Goal: Task Accomplishment & Management: Manage account settings

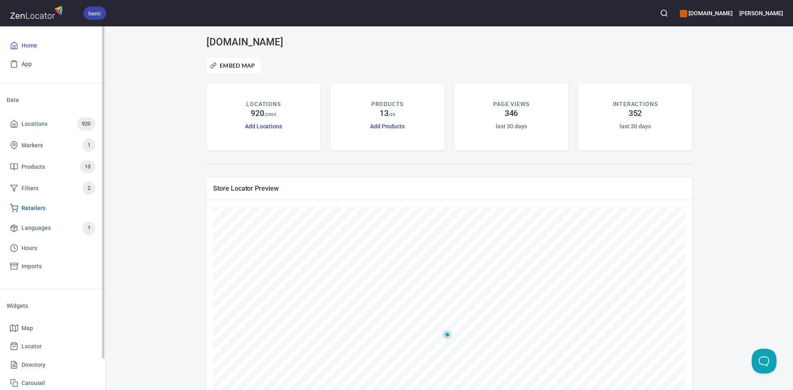
scroll to position [34, 0]
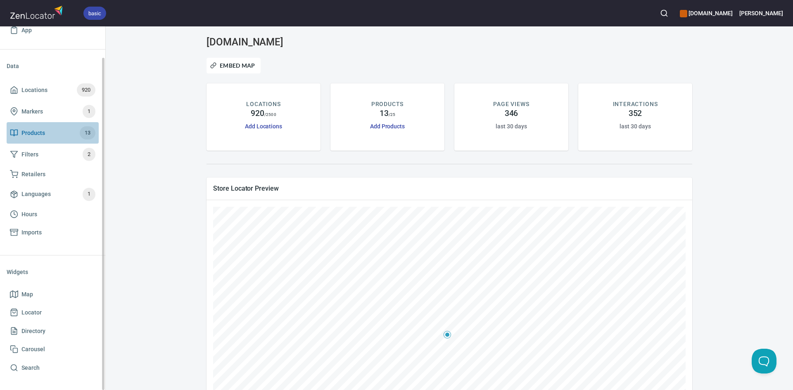
click at [53, 134] on span "Products 13" at bounding box center [53, 132] width 86 height 13
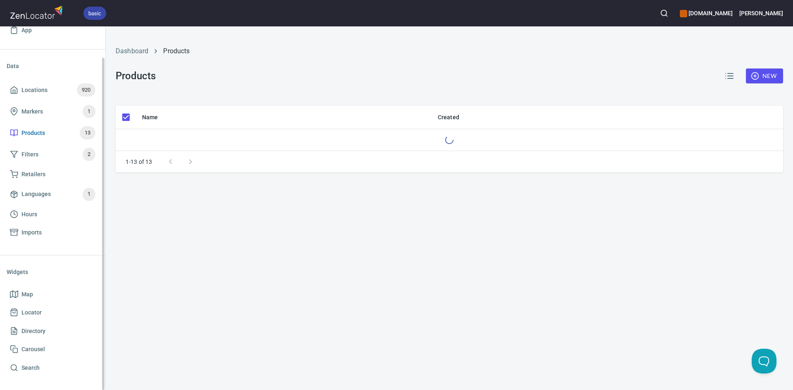
checkbox input "false"
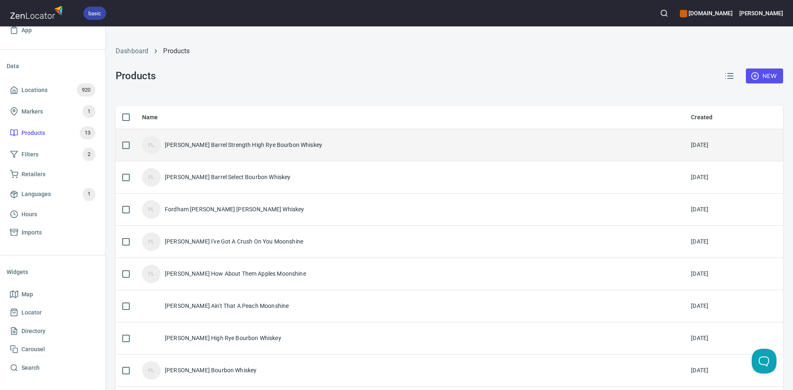
click at [158, 146] on div "FL" at bounding box center [151, 145] width 19 height 19
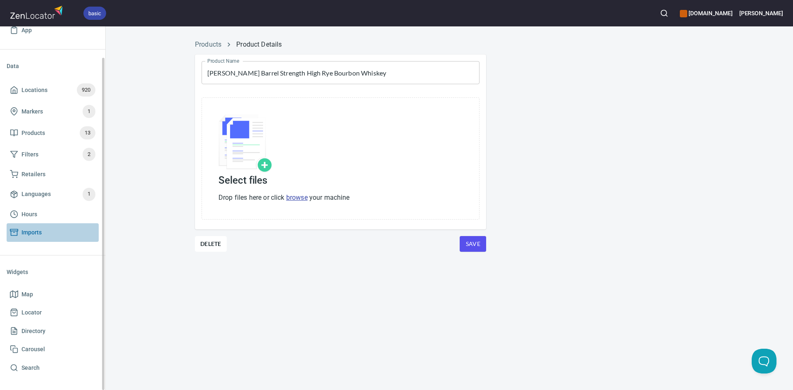
click at [20, 234] on span "Imports" at bounding box center [53, 233] width 86 height 10
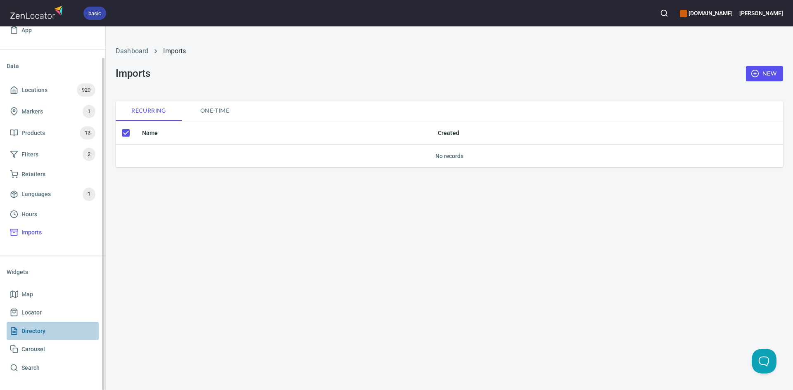
click at [68, 331] on span "Directory" at bounding box center [53, 331] width 86 height 10
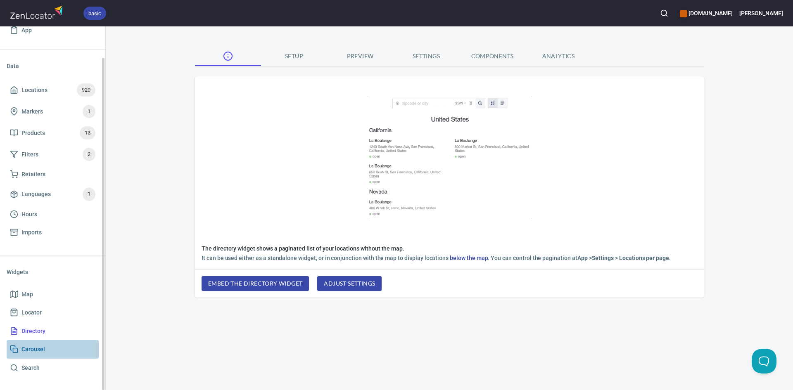
click at [81, 346] on span "Carousel" at bounding box center [53, 350] width 86 height 10
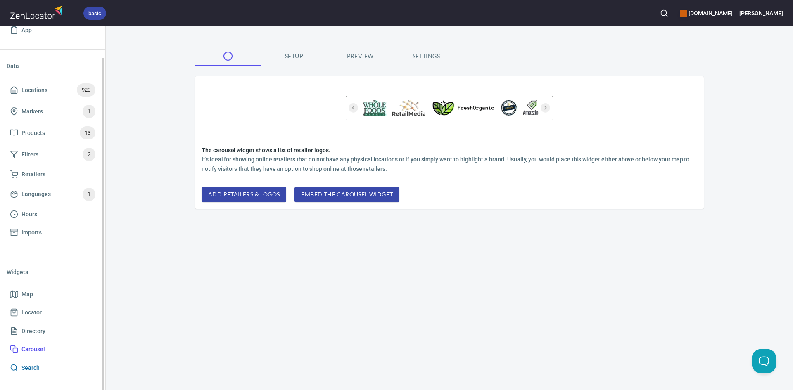
click at [54, 366] on span "Search" at bounding box center [53, 368] width 86 height 10
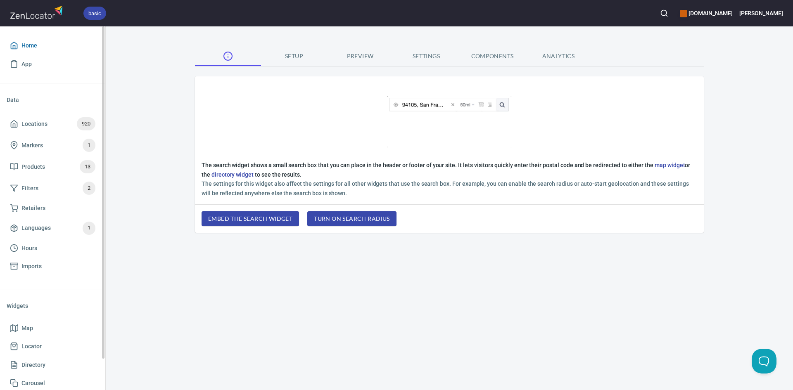
click at [41, 40] on link "Home" at bounding box center [53, 45] width 92 height 19
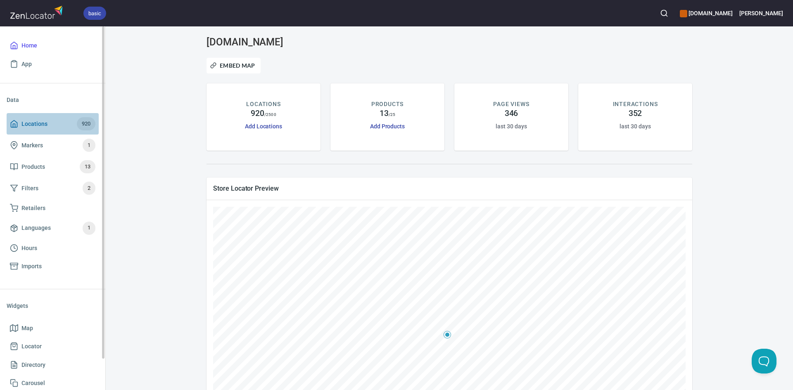
click at [33, 127] on span "Locations" at bounding box center [34, 124] width 26 height 10
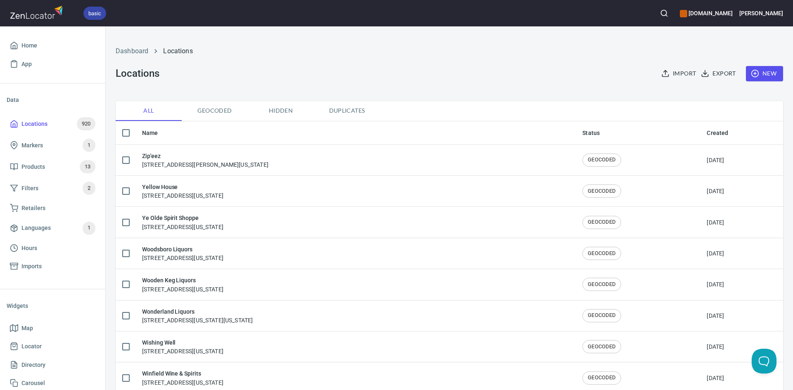
checkbox input "false"
click at [6, 42] on div "Home App" at bounding box center [52, 54] width 105 height 57
click at [23, 44] on span "Home" at bounding box center [29, 45] width 16 height 10
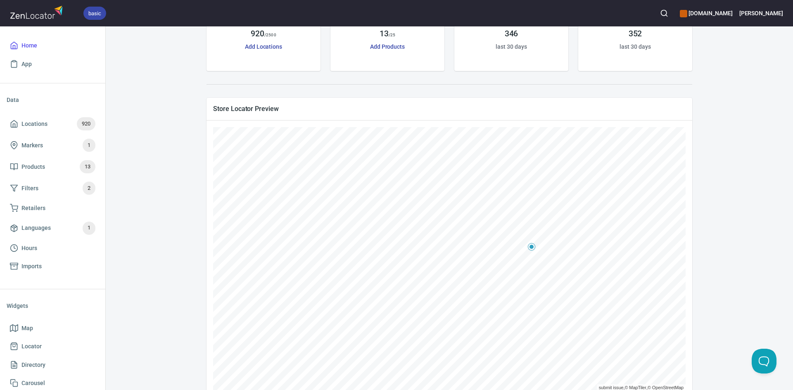
scroll to position [83, 0]
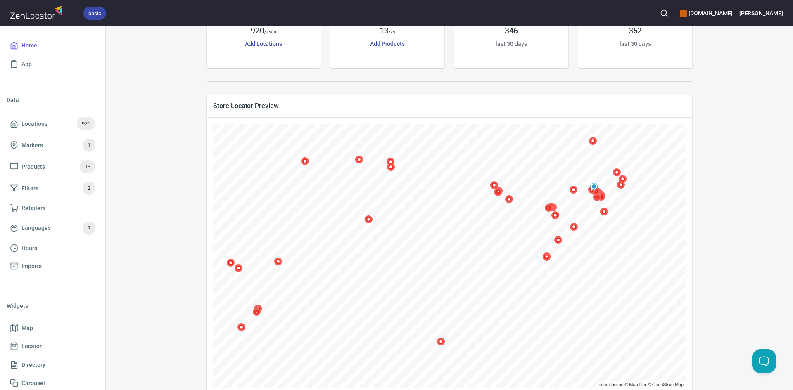
click at [571, 229] on icon at bounding box center [574, 227] width 8 height 8
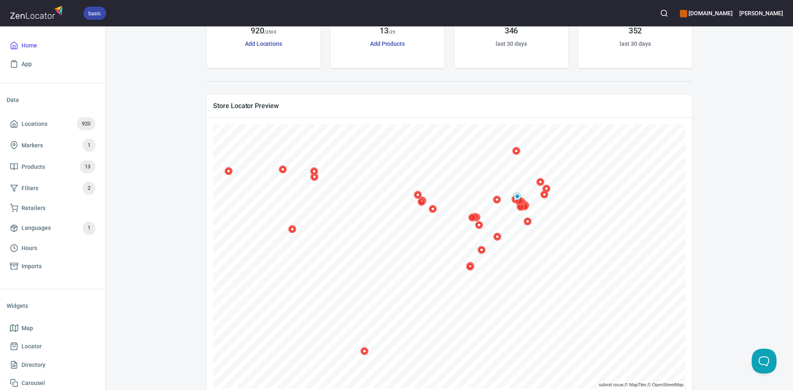
drag, startPoint x: 570, startPoint y: 227, endPoint x: 493, endPoint y: 233, distance: 77.1
click at [494, 237] on icon at bounding box center [497, 237] width 8 height 8
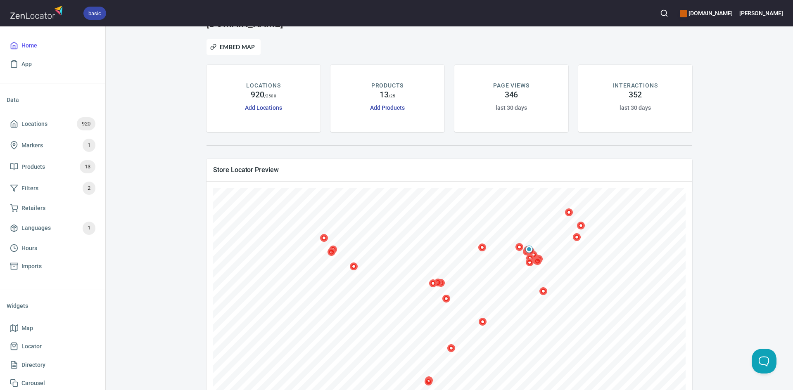
scroll to position [101, 0]
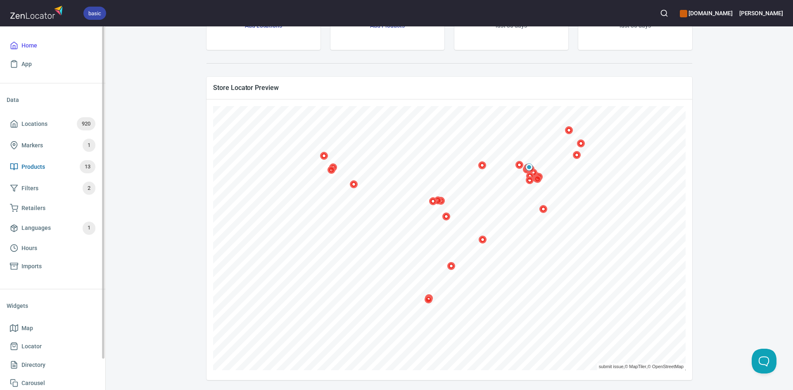
click at [36, 163] on span "Products" at bounding box center [33, 167] width 24 height 10
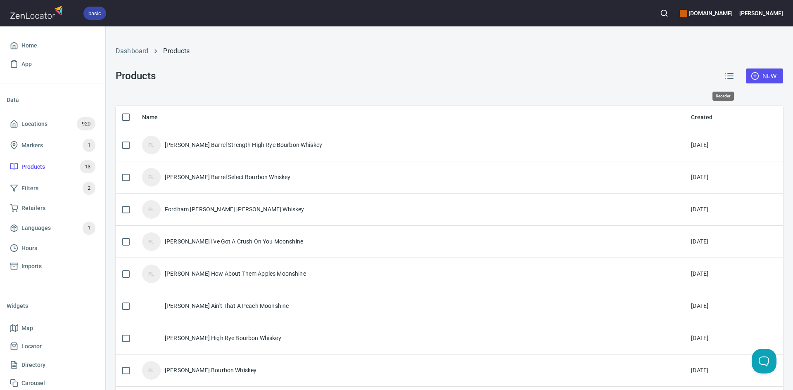
click at [725, 80] on icon "button" at bounding box center [730, 76] width 10 height 10
click at [725, 78] on icon "button" at bounding box center [730, 76] width 10 height 10
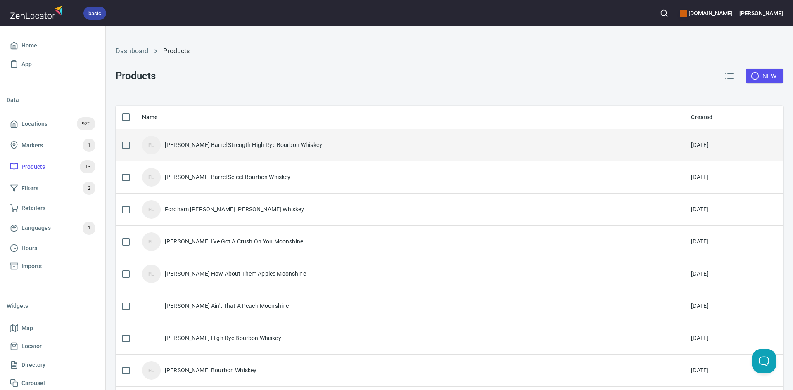
click at [560, 139] on div "FL Fordham Lee Barrel Strength High Rye Bourbon Whiskey" at bounding box center [410, 145] width 536 height 19
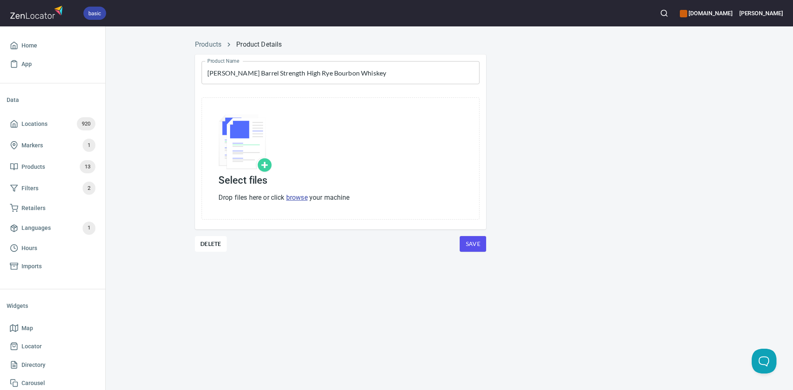
click at [560, 140] on div "Product Name Fordham Lee Barrel Strength High Rye Bourbon Whiskey Product Name …" at bounding box center [449, 163] width 522 height 231
click at [263, 167] on img at bounding box center [246, 143] width 54 height 58
click at [264, 166] on img at bounding box center [246, 143] width 54 height 58
click at [296, 196] on link "browse" at bounding box center [296, 198] width 21 height 8
drag, startPoint x: 548, startPoint y: 31, endPoint x: 542, endPoint y: 35, distance: 6.7
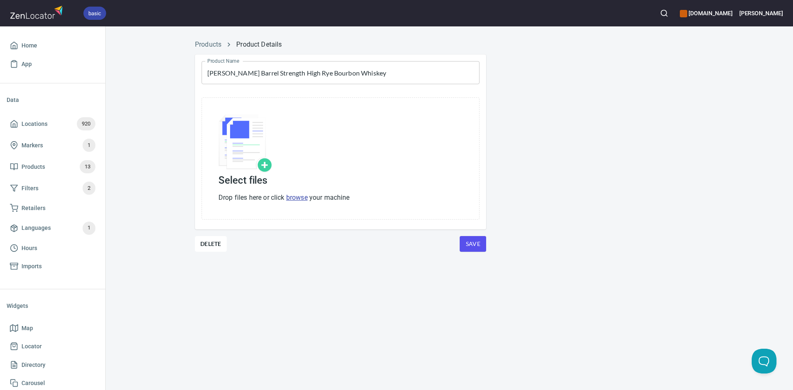
drag, startPoint x: 542, startPoint y: 35, endPoint x: 572, endPoint y: 286, distance: 253.0
click at [570, 286] on div "Products Product Details Product Name Fordham Lee Barrel Strength High Rye Bour…" at bounding box center [450, 208] width 688 height 364
click at [338, 169] on div at bounding box center [284, 144] width 131 height 60
click at [294, 196] on link "browse" at bounding box center [296, 198] width 21 height 8
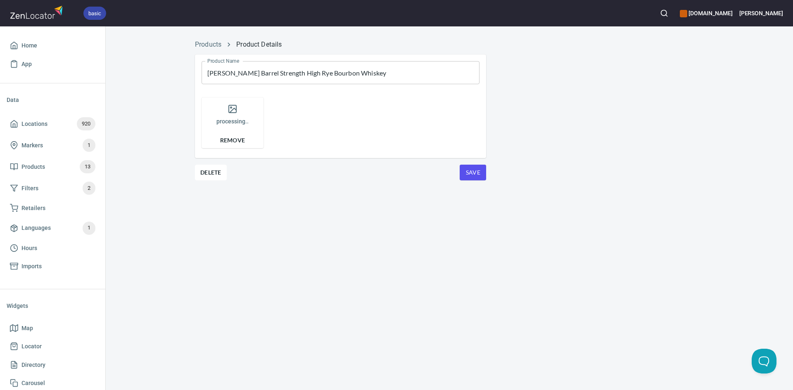
click at [314, 145] on div "processing.. Remove" at bounding box center [340, 122] width 285 height 57
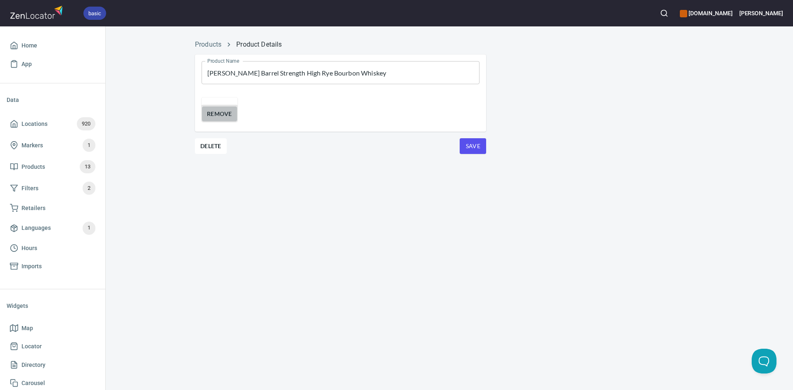
click at [226, 119] on span "Remove" at bounding box center [219, 114] width 25 height 10
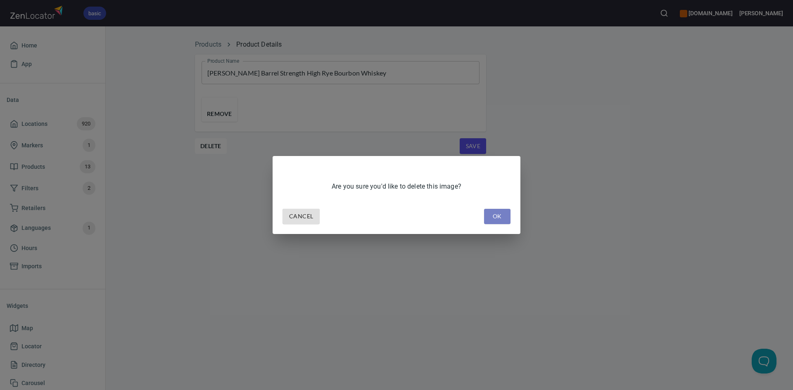
click at [489, 211] on button "OK" at bounding box center [497, 216] width 26 height 15
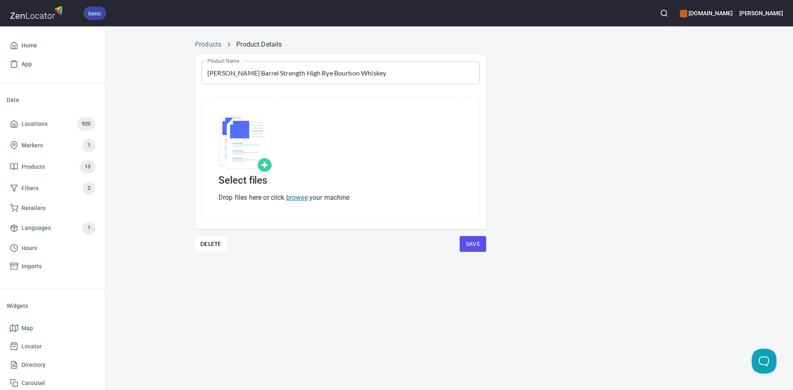
click at [294, 198] on link "browse" at bounding box center [296, 198] width 21 height 8
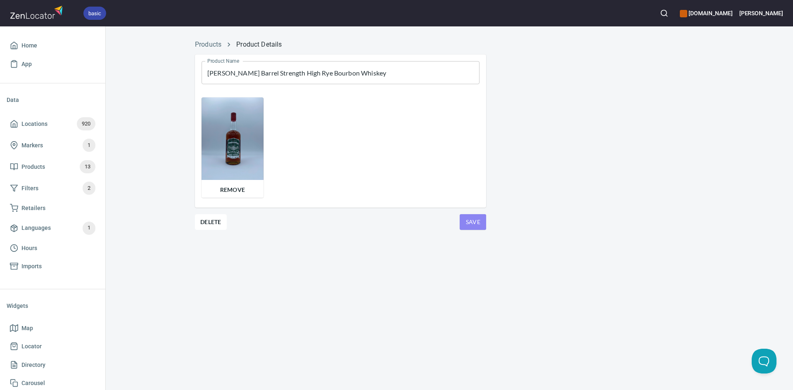
click at [474, 217] on span "Save" at bounding box center [472, 222] width 13 height 10
click at [479, 222] on span "Save" at bounding box center [472, 222] width 13 height 10
click at [481, 223] on button "Save" at bounding box center [473, 222] width 26 height 16
click at [480, 223] on span "Save" at bounding box center [472, 222] width 13 height 10
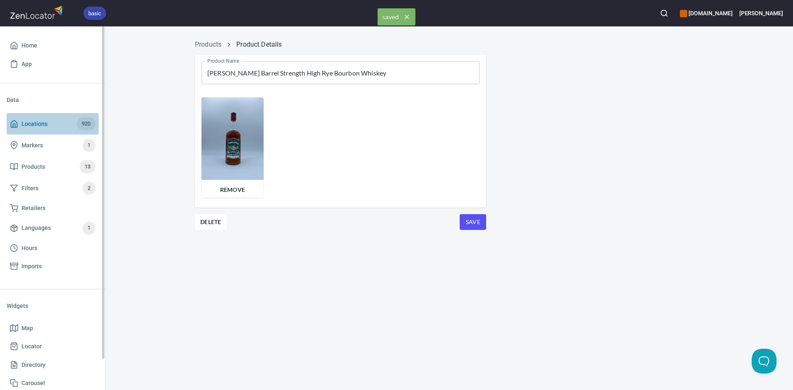
click at [35, 128] on span "Locations" at bounding box center [34, 124] width 26 height 10
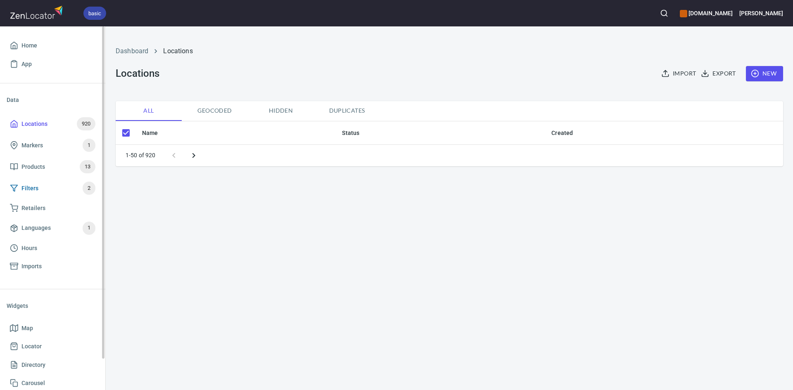
checkbox input "false"
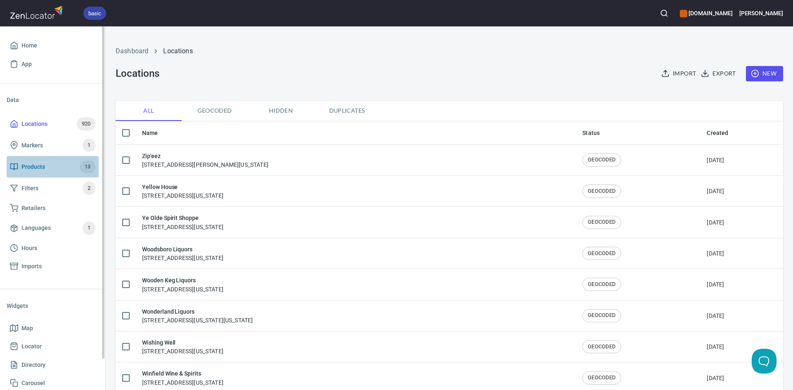
click at [19, 167] on span "Products 13" at bounding box center [53, 166] width 86 height 13
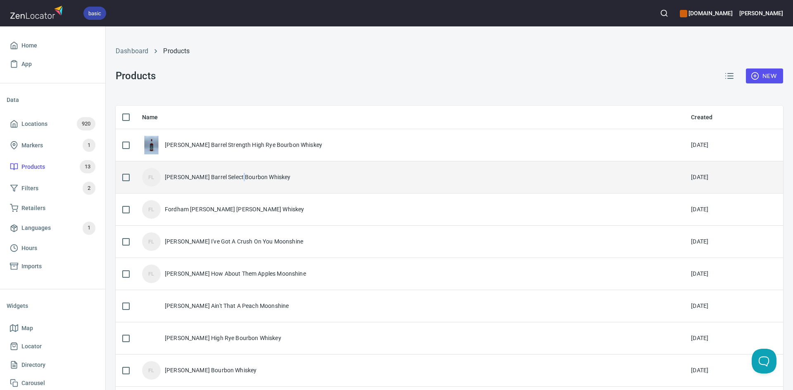
click at [241, 174] on div "[PERSON_NAME] Barrel Select Bourbon Whiskey" at bounding box center [228, 177] width 126 height 8
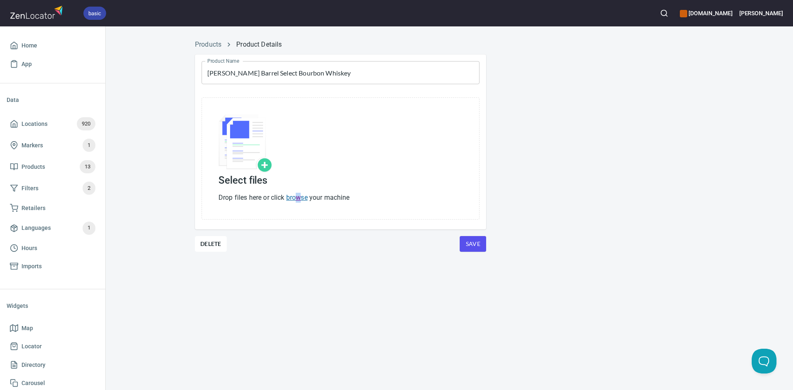
click at [300, 195] on link "browse" at bounding box center [296, 198] width 21 height 8
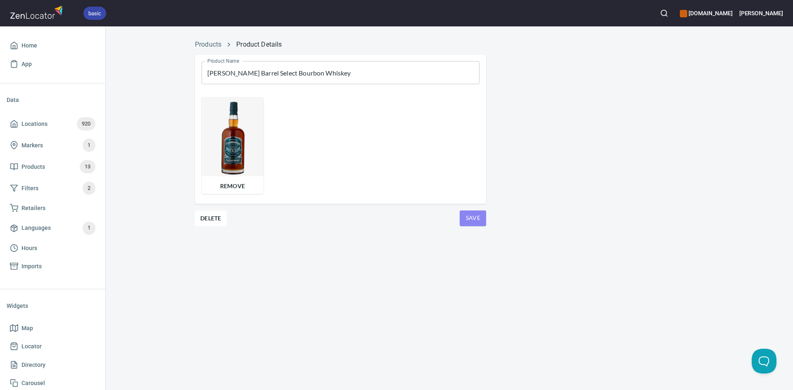
click at [473, 219] on span "Save" at bounding box center [472, 218] width 13 height 10
click at [478, 217] on span "Save" at bounding box center [472, 218] width 13 height 10
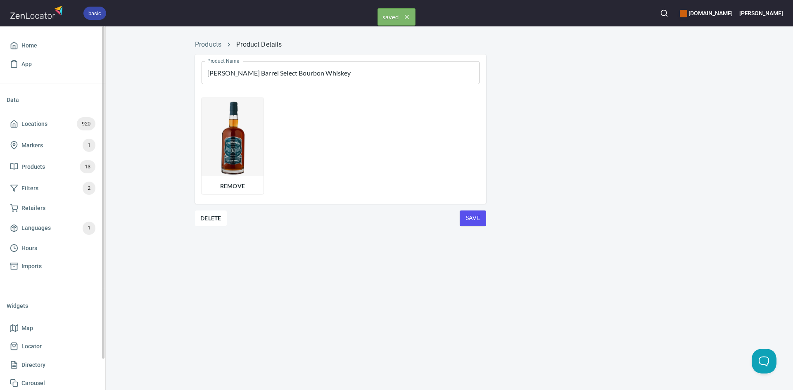
drag, startPoint x: 21, startPoint y: 44, endPoint x: 17, endPoint y: 28, distance: 16.6
click at [21, 43] on span "Home" at bounding box center [53, 45] width 86 height 10
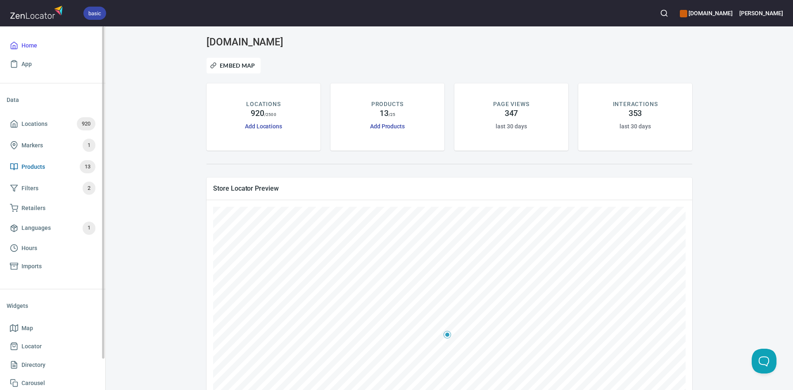
click at [24, 159] on link "Products 13" at bounding box center [53, 166] width 92 height 21
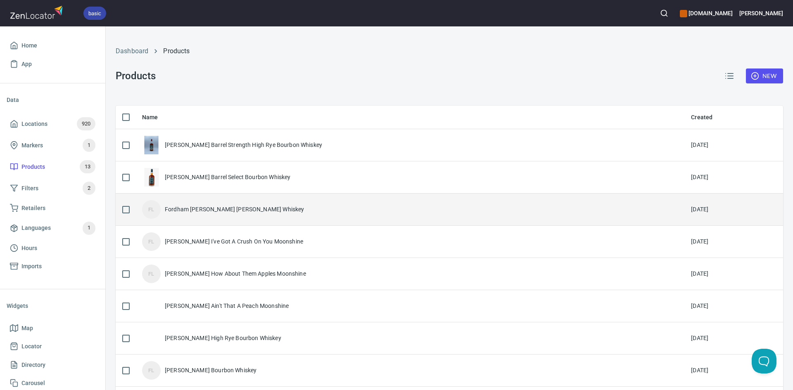
click at [261, 210] on div "Fordham [PERSON_NAME] [PERSON_NAME] Whiskey" at bounding box center [234, 209] width 139 height 8
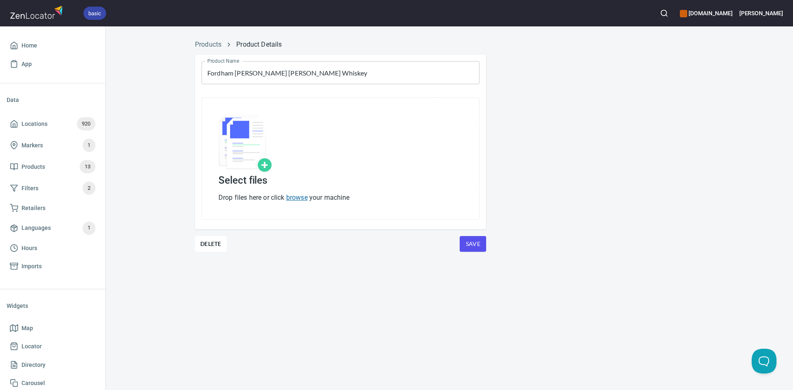
click at [295, 199] on link "browse" at bounding box center [296, 198] width 21 height 8
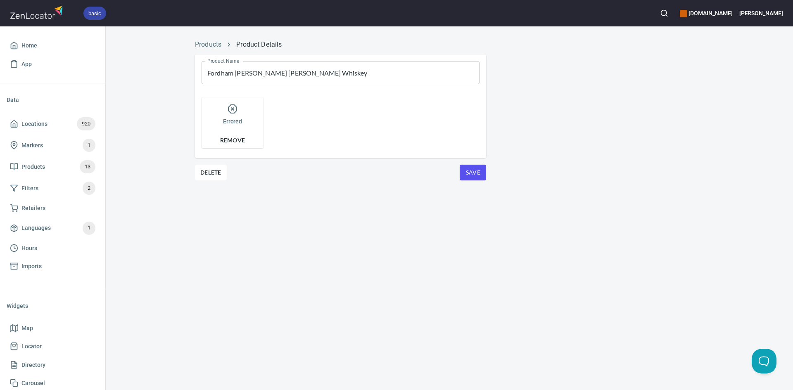
click at [238, 114] on h6 "Errored" at bounding box center [232, 115] width 19 height 22
click at [236, 138] on span "Remove" at bounding box center [232, 141] width 51 height 10
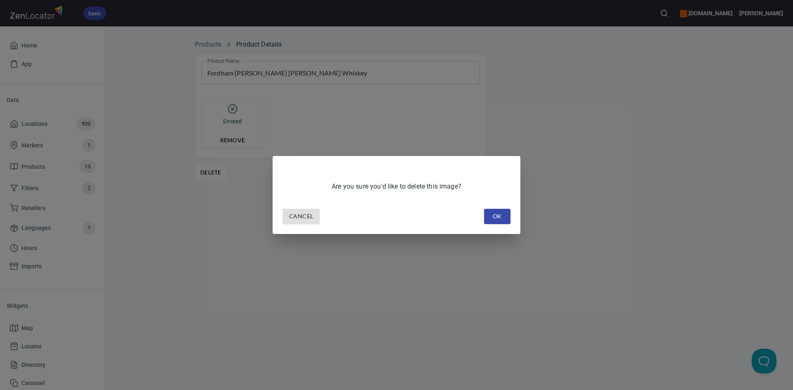
click at [499, 212] on button "OK" at bounding box center [497, 216] width 26 height 15
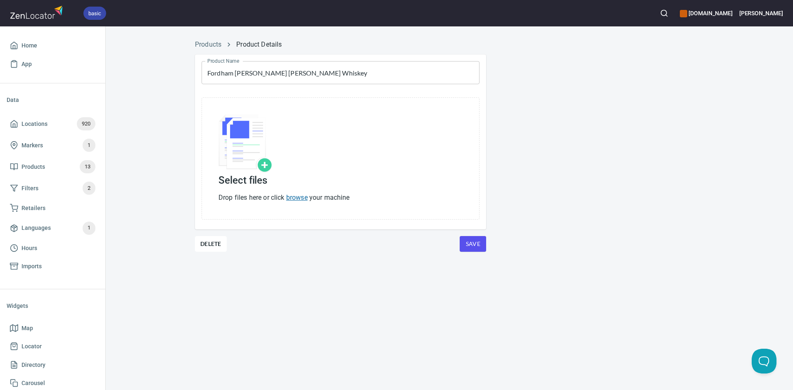
click at [305, 198] on link "browse" at bounding box center [296, 198] width 21 height 8
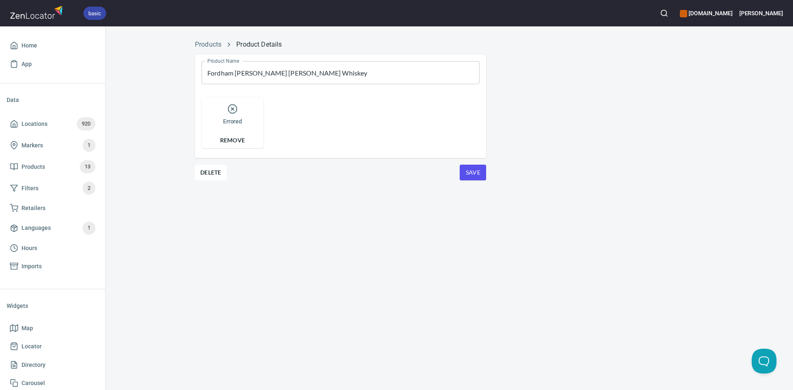
click at [234, 114] on h6 "Errored" at bounding box center [232, 115] width 19 height 22
drag, startPoint x: 234, startPoint y: 112, endPoint x: 171, endPoint y: 62, distance: 80.1
click at [233, 110] on icon at bounding box center [233, 109] width 10 height 10
drag, startPoint x: 231, startPoint y: 102, endPoint x: 231, endPoint y: 108, distance: 6.2
click at [231, 107] on div "Errored" at bounding box center [233, 115] width 62 height 35
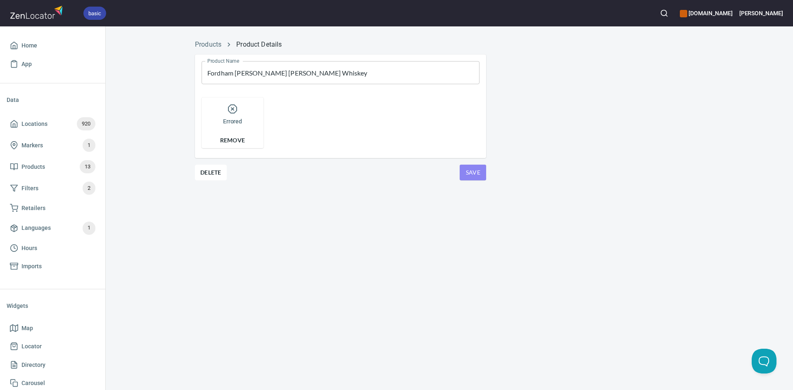
click at [467, 177] on span "Save" at bounding box center [472, 173] width 13 height 10
click at [468, 176] on span "Save" at bounding box center [472, 173] width 13 height 10
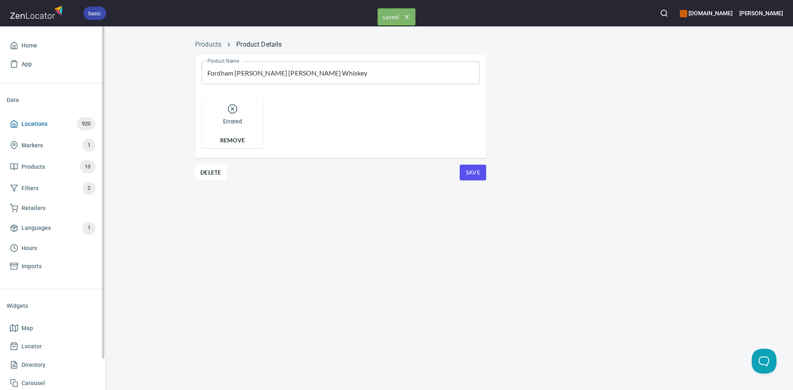
click at [46, 123] on span "Locations" at bounding box center [34, 124] width 26 height 10
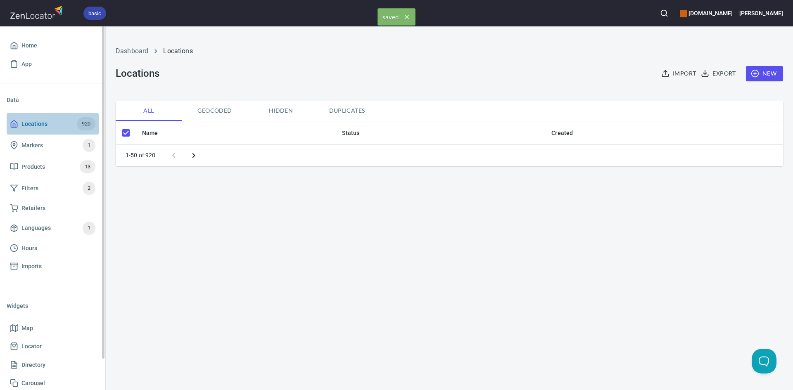
click at [47, 123] on span "Locations 920" at bounding box center [53, 123] width 86 height 13
checkbox input "false"
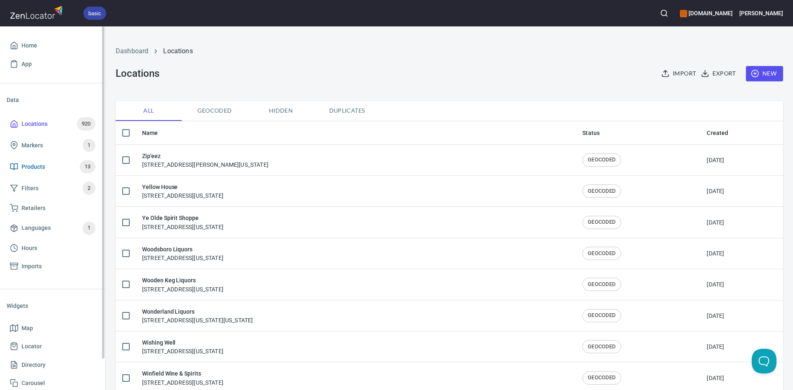
click at [28, 162] on span "Products" at bounding box center [33, 167] width 24 height 10
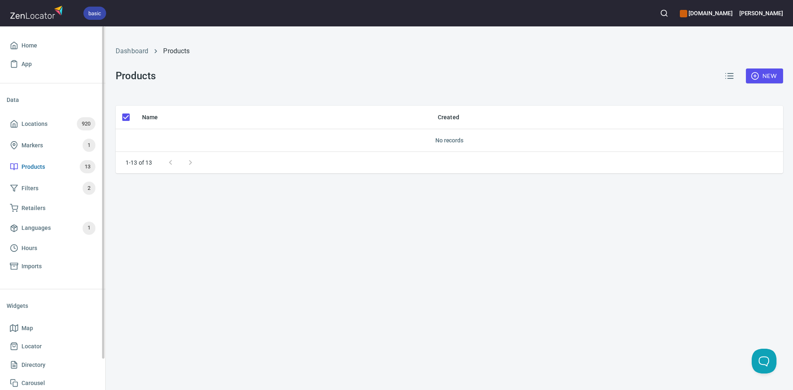
checkbox input "false"
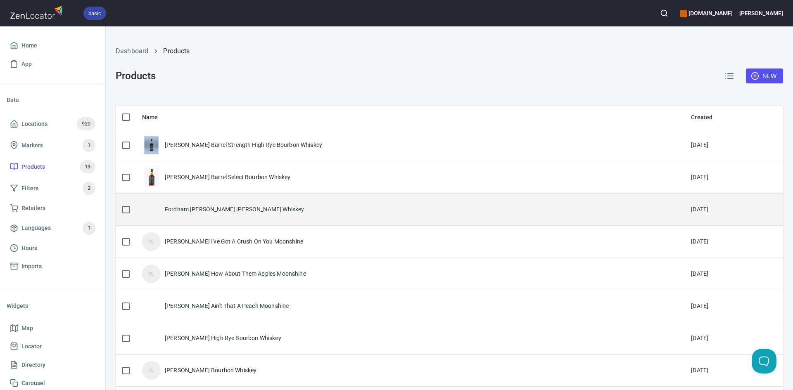
click at [201, 213] on div "Fordham [PERSON_NAME] [PERSON_NAME] Whiskey" at bounding box center [234, 209] width 139 height 8
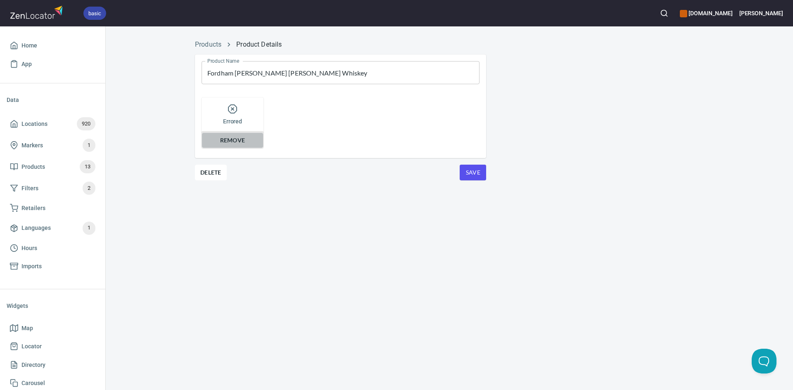
click at [225, 143] on span "Remove" at bounding box center [232, 141] width 51 height 10
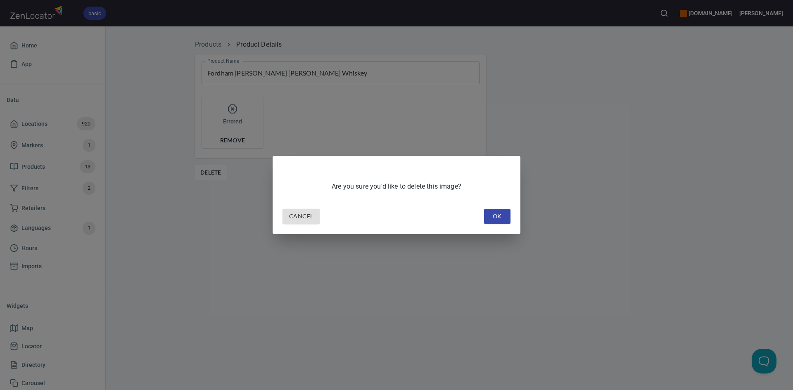
click at [498, 215] on span "OK" at bounding box center [497, 217] width 13 height 10
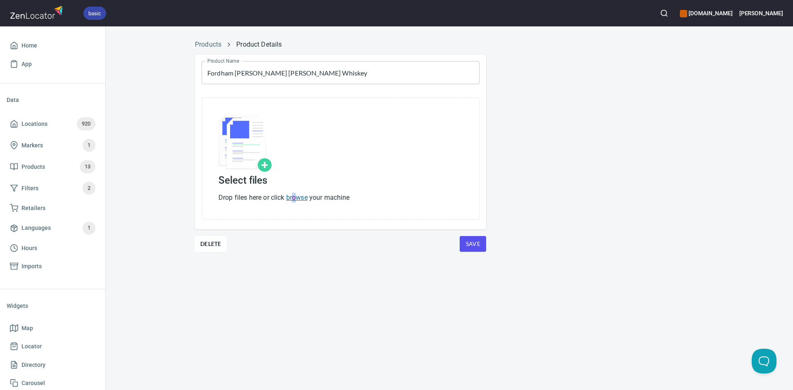
click at [296, 194] on link "browse" at bounding box center [296, 198] width 21 height 8
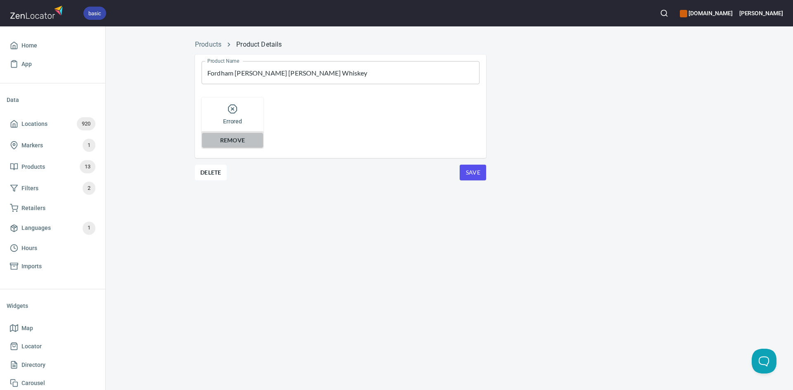
click at [251, 144] on span "Remove" at bounding box center [232, 141] width 51 height 10
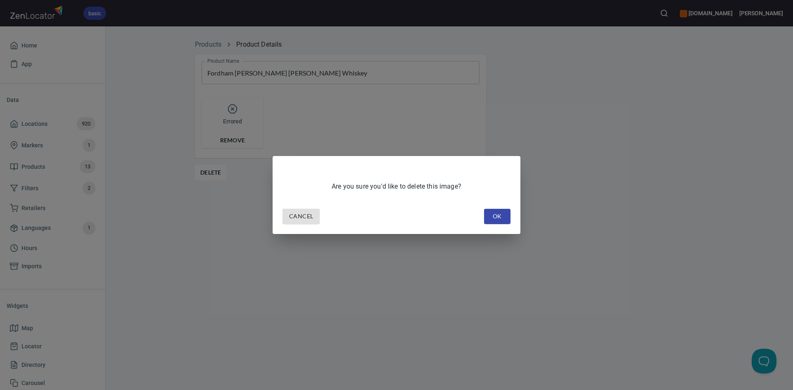
click at [497, 214] on span "OK" at bounding box center [497, 217] width 13 height 10
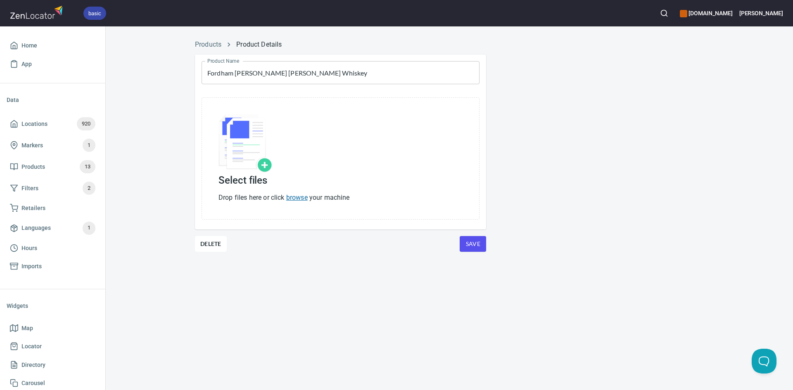
click at [301, 198] on link "browse" at bounding box center [296, 198] width 21 height 8
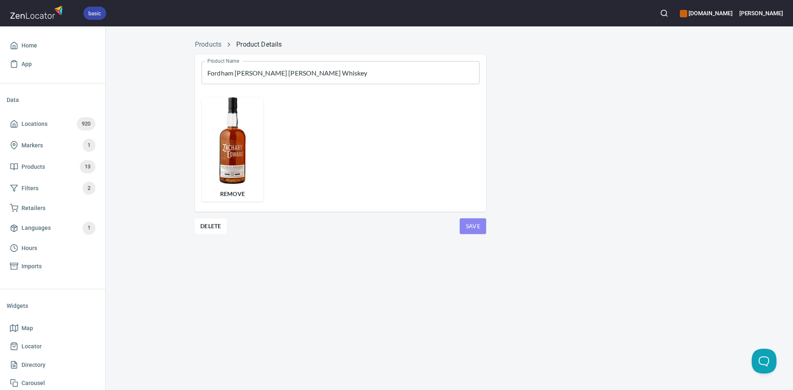
click at [478, 229] on span "Save" at bounding box center [472, 226] width 13 height 10
click at [473, 227] on span "Save" at bounding box center [472, 226] width 13 height 10
click at [475, 228] on span "Save" at bounding box center [472, 226] width 13 height 10
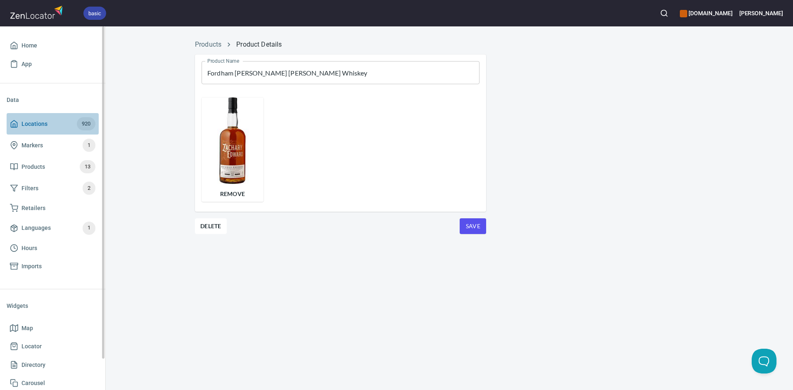
click at [14, 119] on span "Locations 920" at bounding box center [53, 123] width 86 height 13
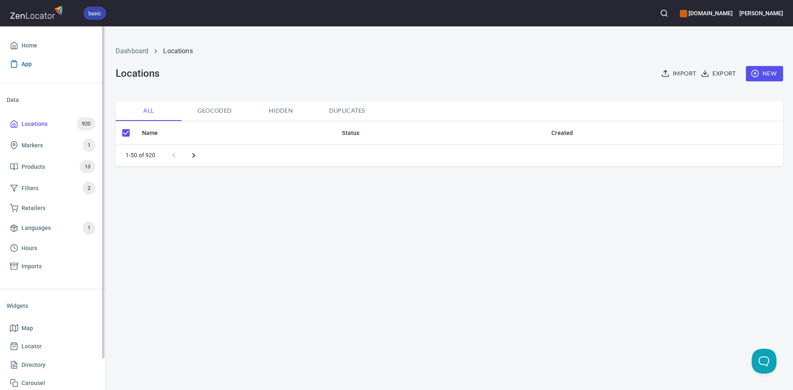
checkbox input "false"
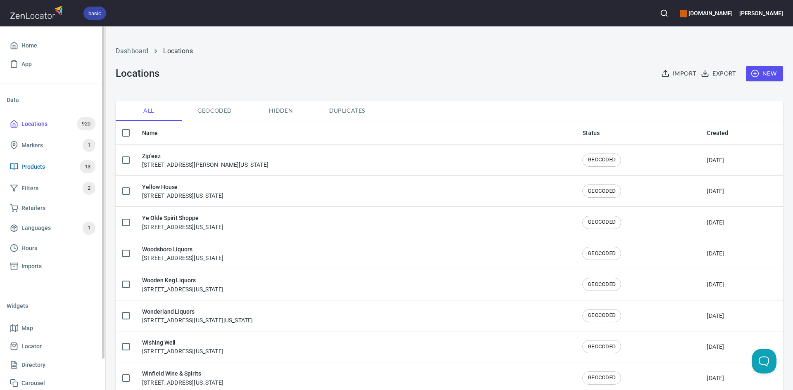
click at [50, 166] on span "Products 13" at bounding box center [53, 166] width 86 height 13
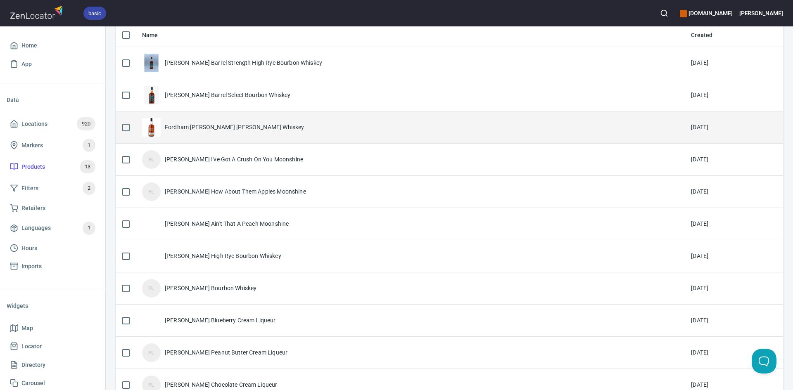
scroll to position [83, 0]
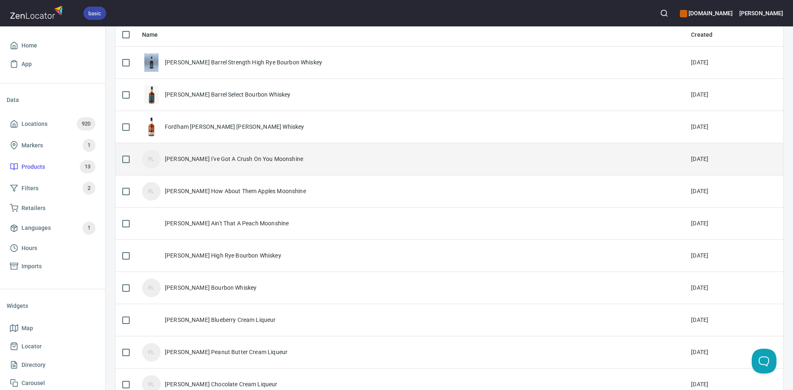
click at [280, 162] on div "[PERSON_NAME] I've Got A Crush On You Moonshine" at bounding box center [234, 159] width 138 height 8
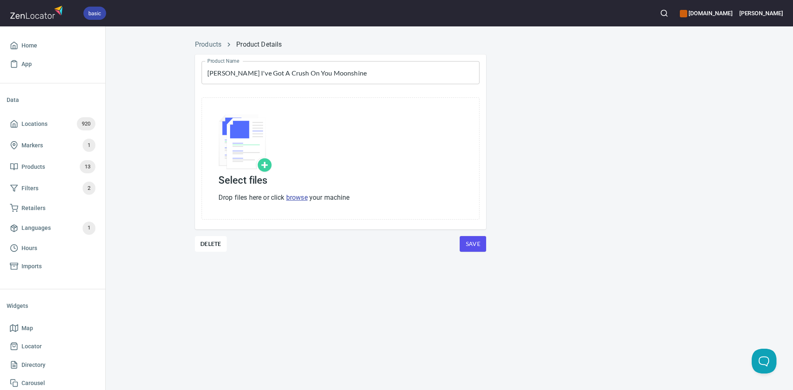
click at [263, 165] on img at bounding box center [246, 143] width 54 height 58
click at [293, 194] on link "browse" at bounding box center [296, 198] width 21 height 8
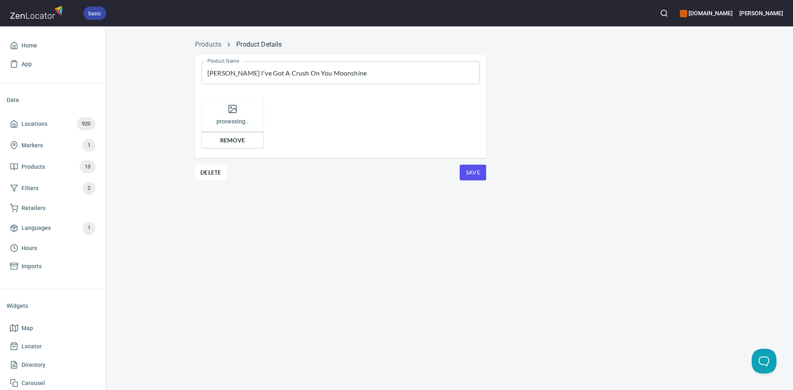
click at [240, 142] on span "Remove" at bounding box center [232, 141] width 51 height 10
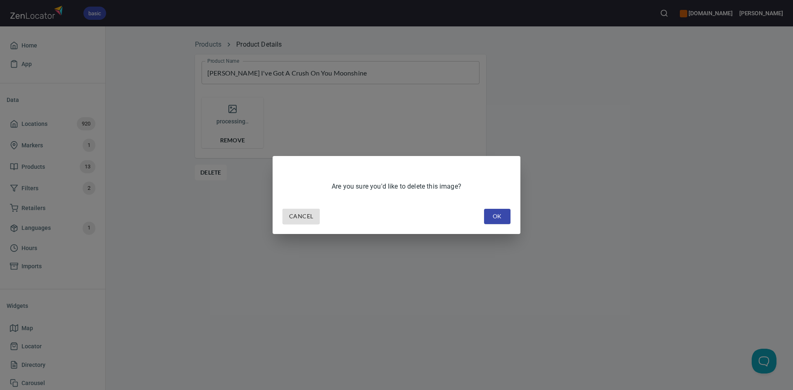
click at [500, 211] on button "OK" at bounding box center [497, 216] width 26 height 15
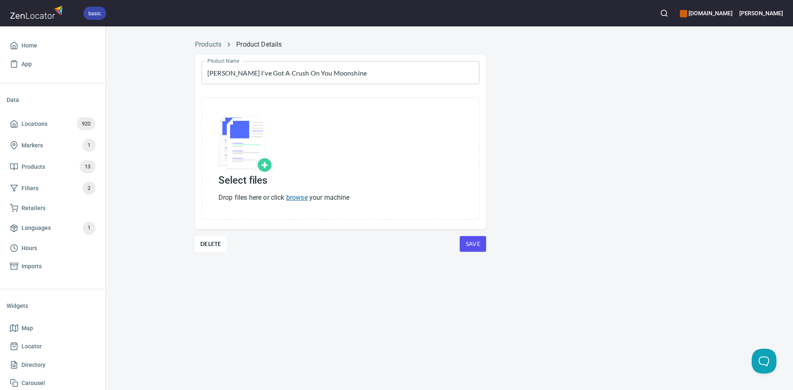
click at [300, 197] on link "browse" at bounding box center [296, 198] width 21 height 8
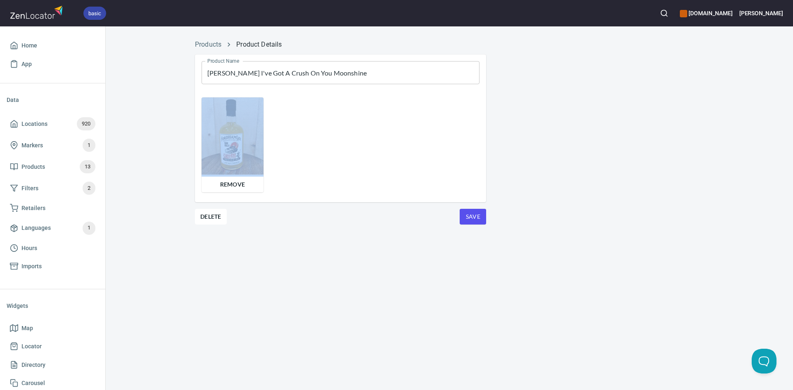
click at [473, 178] on div "Remove" at bounding box center [340, 145] width 285 height 102
click at [471, 211] on button "Save" at bounding box center [473, 217] width 26 height 16
click at [471, 214] on span "Save" at bounding box center [472, 217] width 13 height 10
click at [471, 216] on span "Save" at bounding box center [472, 217] width 13 height 10
click at [469, 217] on span "Save" at bounding box center [472, 217] width 13 height 10
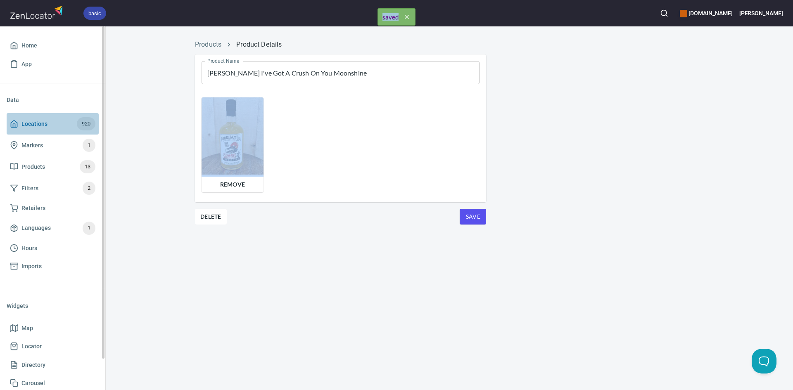
click at [26, 124] on span "Locations" at bounding box center [34, 124] width 26 height 10
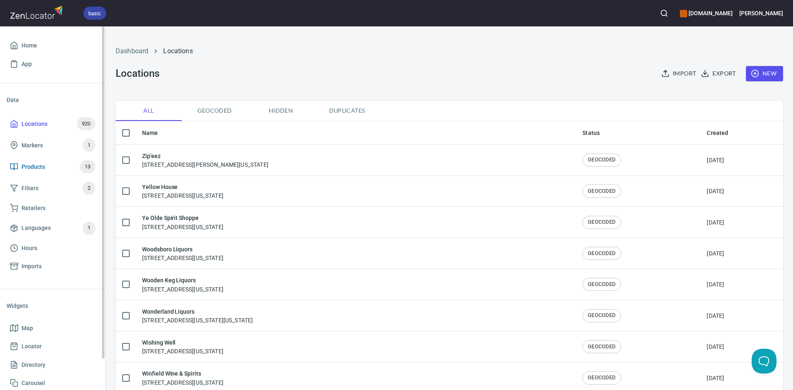
checkbox input "false"
click at [33, 165] on span "Products" at bounding box center [33, 167] width 24 height 10
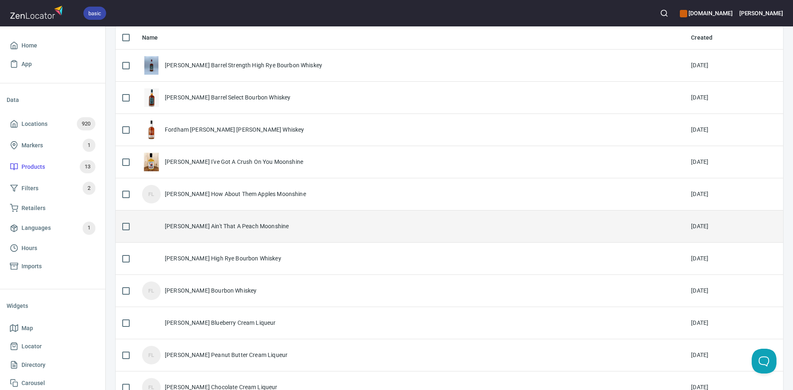
scroll to position [83, 0]
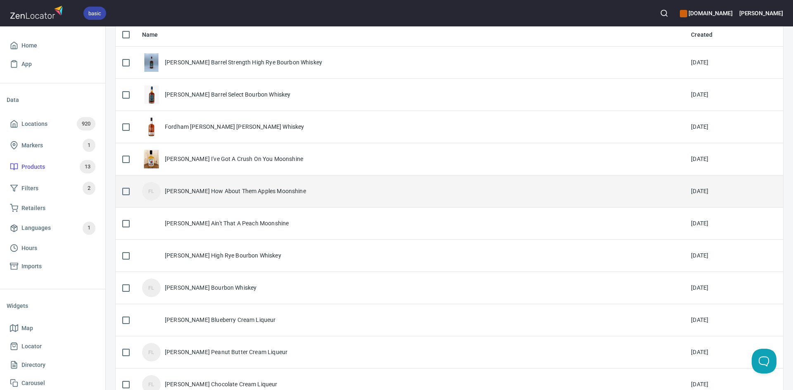
click at [269, 193] on div "[PERSON_NAME] How About Them Apples Moonshine" at bounding box center [235, 191] width 141 height 8
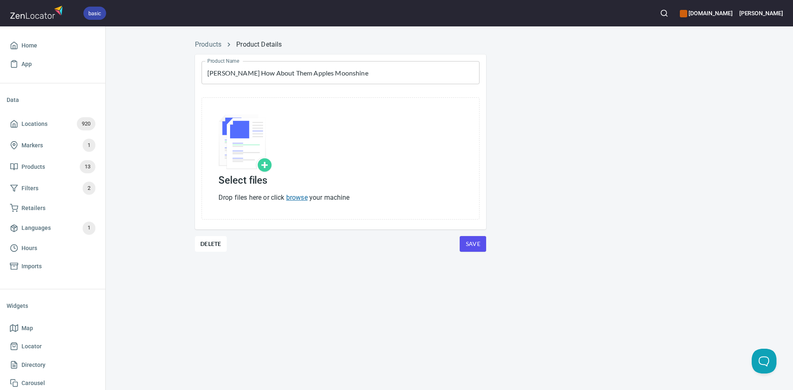
click at [295, 198] on link "browse" at bounding box center [296, 198] width 21 height 8
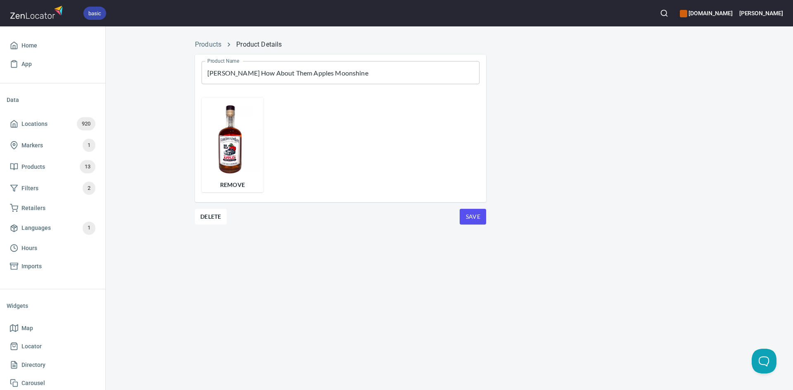
click at [471, 217] on span "Save" at bounding box center [472, 217] width 13 height 10
click at [360, 70] on input "[PERSON_NAME] How About Them Apples Moonshine" at bounding box center [341, 72] width 278 height 23
click at [356, 73] on input "[PERSON_NAME] How About Them Apples Moonshine" at bounding box center [341, 72] width 278 height 23
click at [355, 73] on input "[PERSON_NAME] How About Them Apples Moonshine" at bounding box center [341, 72] width 278 height 23
click at [351, 72] on input "[PERSON_NAME] How About Them Apples Moonshine" at bounding box center [341, 72] width 278 height 23
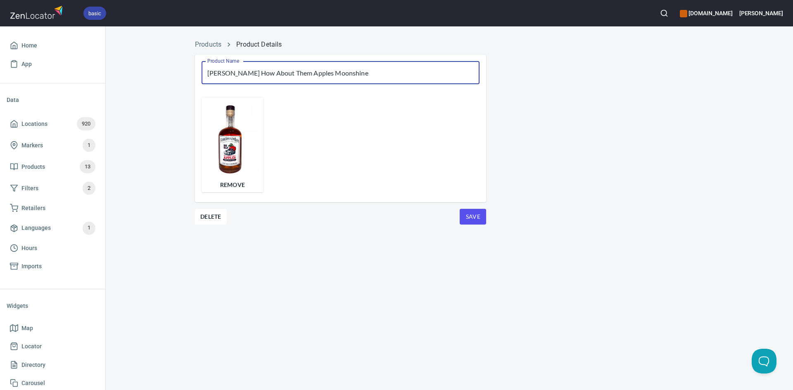
click at [346, 73] on input "[PERSON_NAME] How About Them Apples Moonshine" at bounding box center [341, 72] width 278 height 23
click at [343, 73] on input "[PERSON_NAME] How About Them Apples Moonshine" at bounding box center [341, 72] width 278 height 23
click at [336, 73] on input "[PERSON_NAME] How About Them Apples Moonshine" at bounding box center [341, 72] width 278 height 23
click at [330, 73] on input "[PERSON_NAME] How About Them Apples Moonshine" at bounding box center [341, 72] width 278 height 23
click at [328, 72] on input "[PERSON_NAME] How About Them Apples Moonshine" at bounding box center [341, 72] width 278 height 23
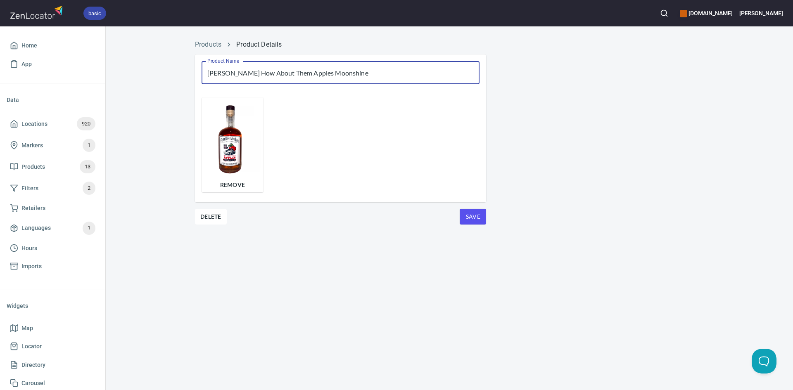
click at [471, 219] on span "Save" at bounding box center [472, 217] width 13 height 10
click at [471, 217] on span "Save" at bounding box center [472, 217] width 13 height 10
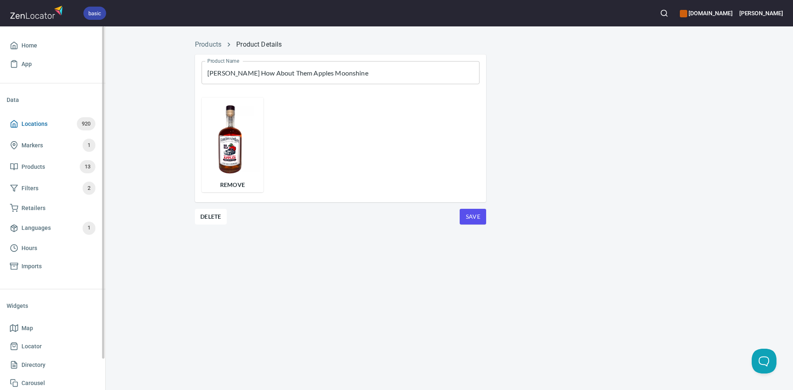
click at [8, 123] on link "Locations 920" at bounding box center [53, 123] width 92 height 21
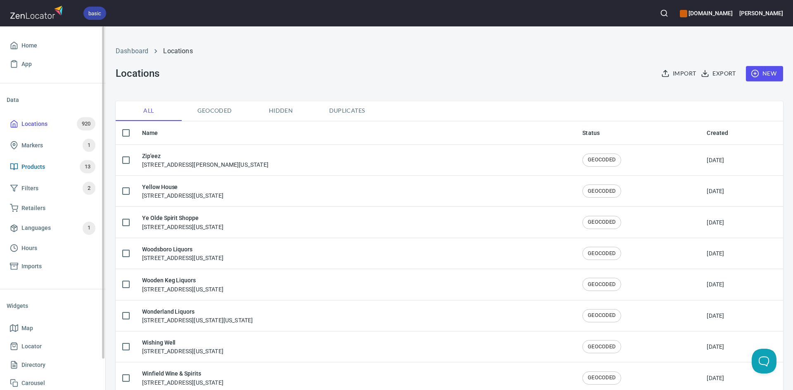
click at [43, 167] on span "Products" at bounding box center [33, 167] width 24 height 10
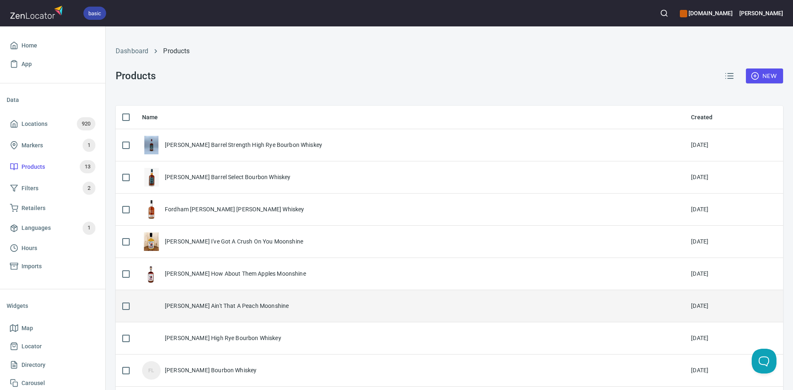
click at [209, 310] on div "[PERSON_NAME] Ain't That A Peach Moonshine" at bounding box center [227, 306] width 124 height 8
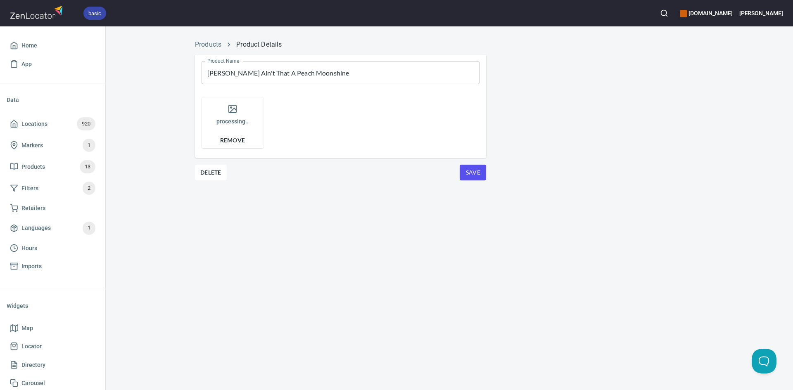
click at [211, 311] on div "Products Product Details Product Name Fordham Lee Ain't That A Peach Moonshine …" at bounding box center [450, 208] width 688 height 364
click at [233, 138] on span "Remove" at bounding box center [232, 141] width 51 height 10
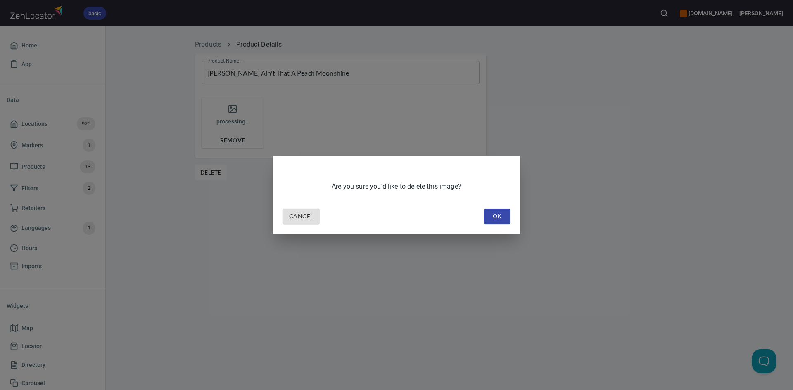
click at [495, 215] on span "OK" at bounding box center [497, 217] width 13 height 10
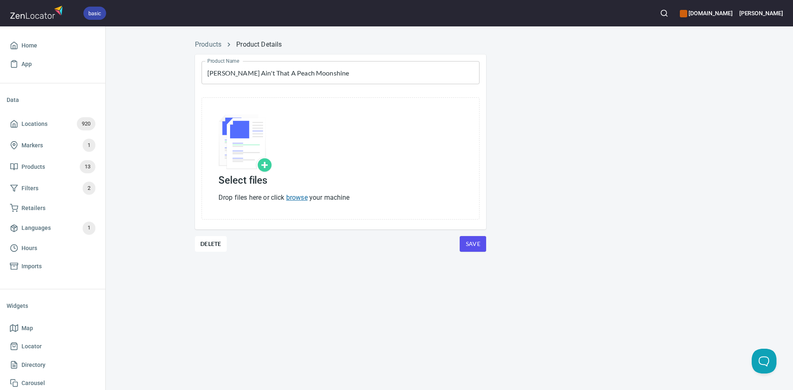
click at [304, 195] on link "browse" at bounding box center [296, 198] width 21 height 8
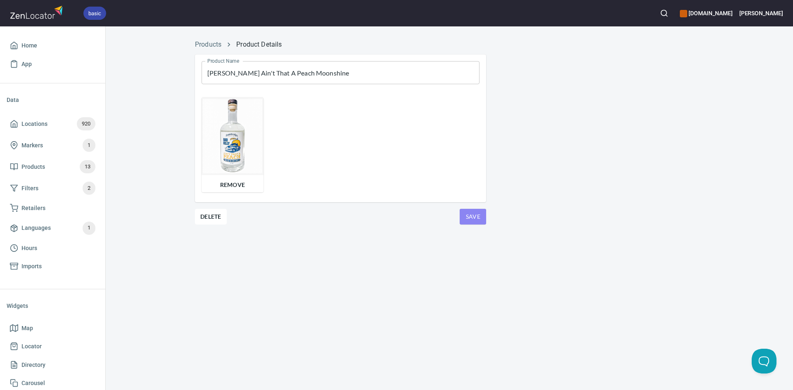
click at [477, 219] on span "Save" at bounding box center [472, 217] width 13 height 10
click at [474, 217] on span "Save" at bounding box center [472, 217] width 13 height 10
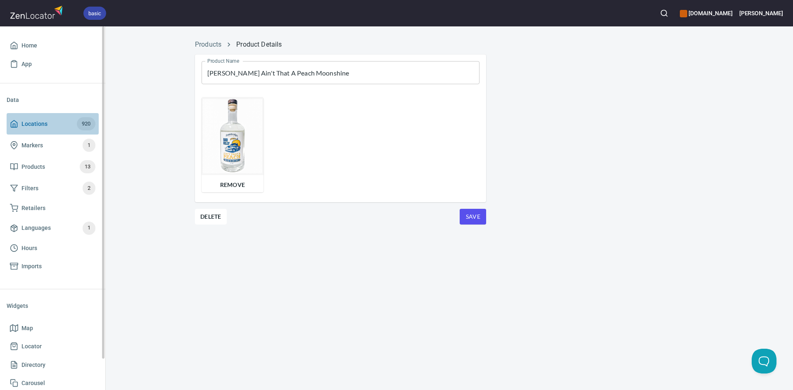
click at [19, 125] on span "Locations 920" at bounding box center [53, 123] width 86 height 13
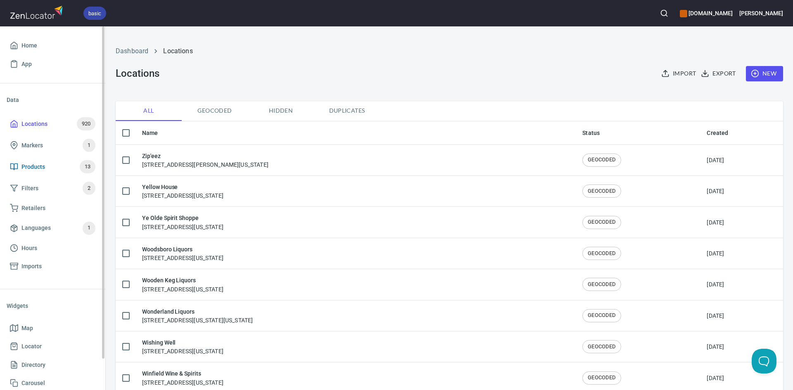
click at [37, 171] on span "Products" at bounding box center [33, 167] width 24 height 10
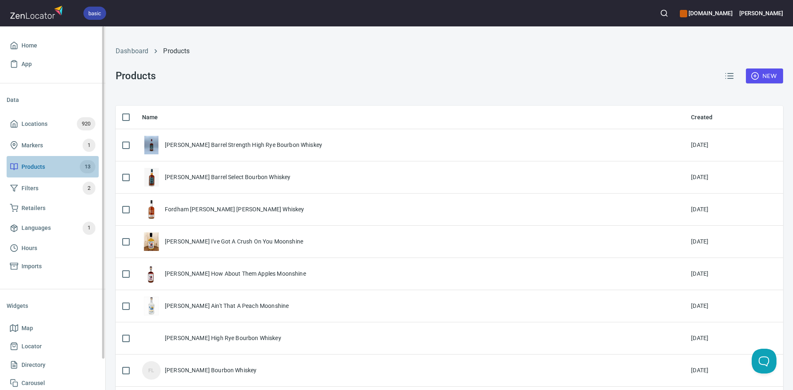
click at [33, 171] on span "Products" at bounding box center [33, 167] width 24 height 10
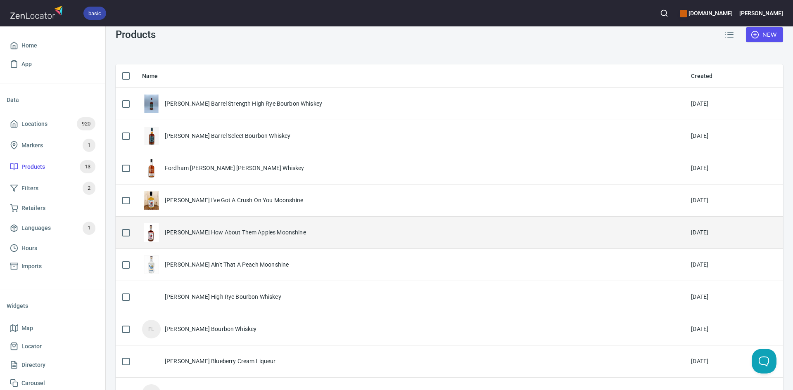
scroll to position [83, 0]
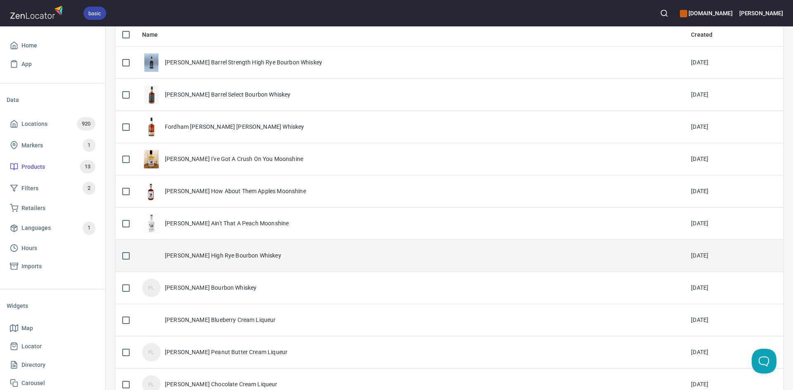
click at [316, 255] on div "[PERSON_NAME] High Rye Bourbon Whiskey" at bounding box center [410, 256] width 536 height 19
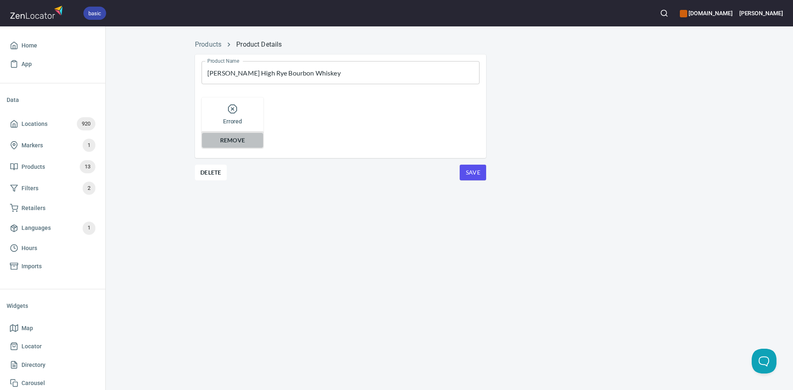
click at [232, 140] on span "Remove" at bounding box center [232, 141] width 51 height 10
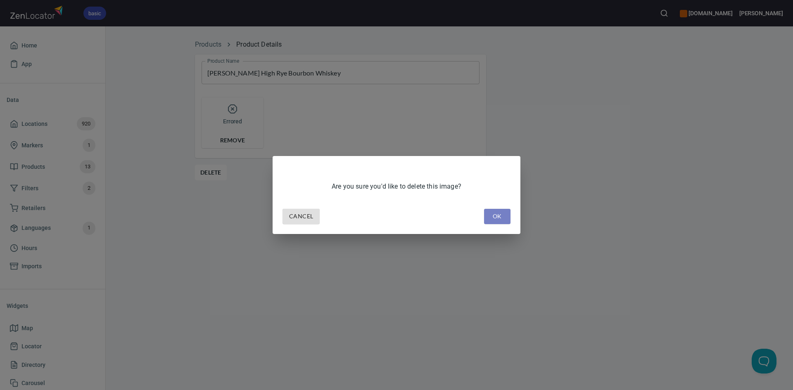
click at [499, 216] on span "OK" at bounding box center [497, 217] width 13 height 10
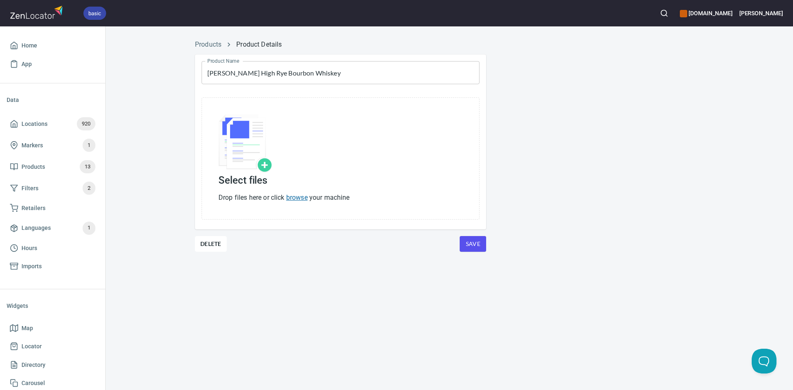
drag, startPoint x: 297, startPoint y: 197, endPoint x: 299, endPoint y: 201, distance: 4.3
click at [299, 201] on link "browse" at bounding box center [296, 198] width 21 height 8
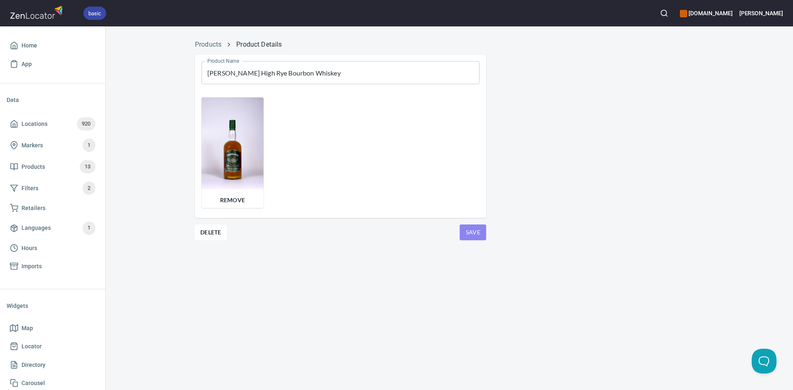
click at [477, 237] on span "Save" at bounding box center [472, 233] width 13 height 10
click at [477, 236] on span "Save" at bounding box center [472, 233] width 13 height 10
drag, startPoint x: 476, startPoint y: 236, endPoint x: 473, endPoint y: 231, distance: 5.7
click at [476, 236] on span "Save" at bounding box center [472, 233] width 13 height 10
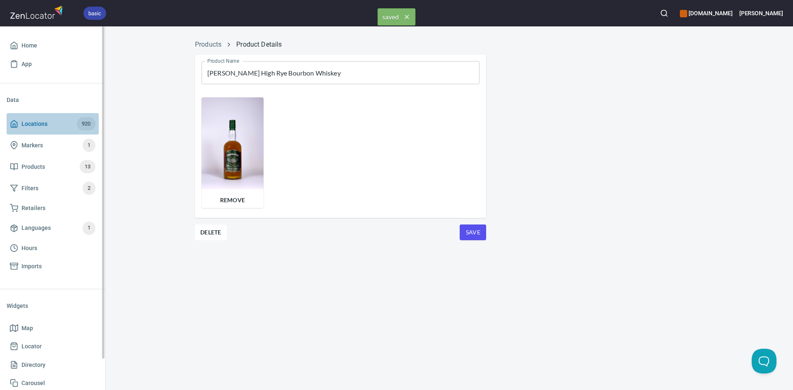
click at [15, 126] on polyline at bounding box center [14, 125] width 2 height 3
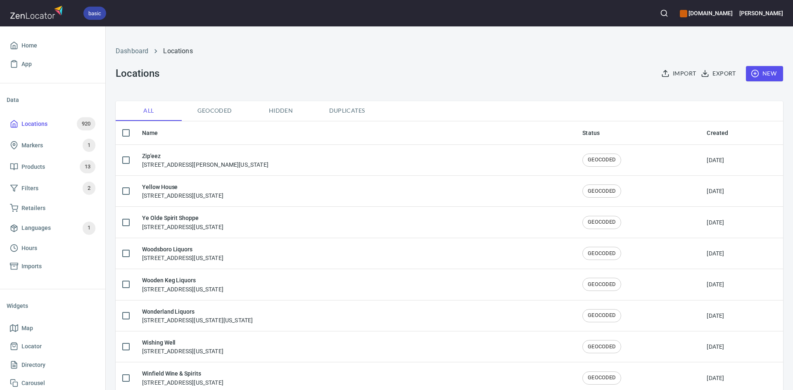
checkbox input "false"
click at [52, 167] on span "Products 13" at bounding box center [53, 166] width 86 height 13
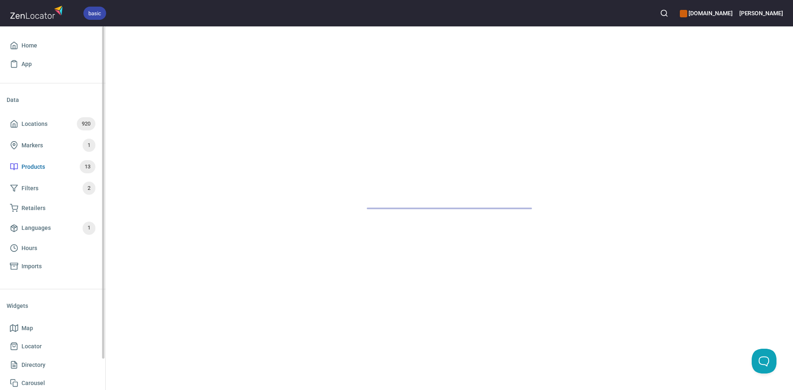
click at [53, 167] on span "Products 13" at bounding box center [53, 166] width 86 height 13
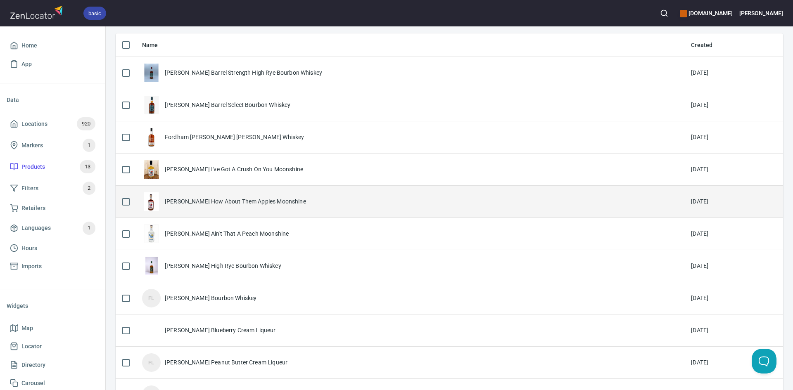
scroll to position [83, 0]
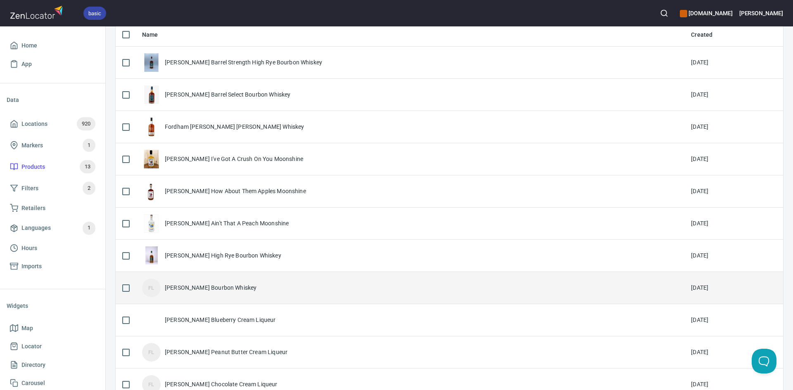
drag, startPoint x: 264, startPoint y: 287, endPoint x: 260, endPoint y: 291, distance: 5.3
click at [260, 291] on div "FL Fordham Lee Bourbon Whiskey" at bounding box center [410, 288] width 536 height 19
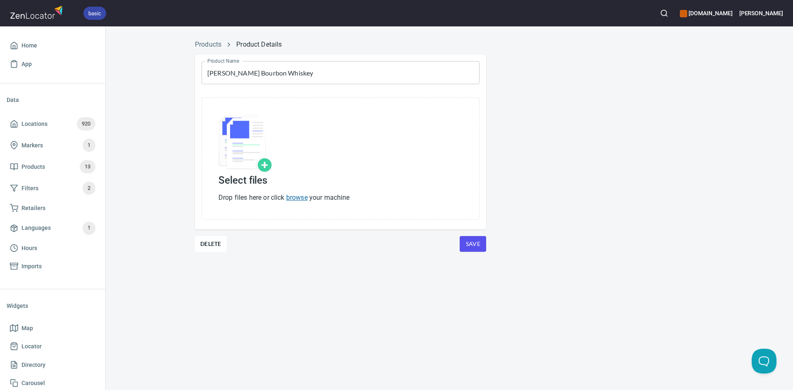
click at [301, 198] on link "browse" at bounding box center [296, 198] width 21 height 8
click at [302, 204] on div "Select files Drop files here or click browse your machine" at bounding box center [341, 159] width 278 height 122
click at [300, 197] on link "browse" at bounding box center [296, 198] width 21 height 8
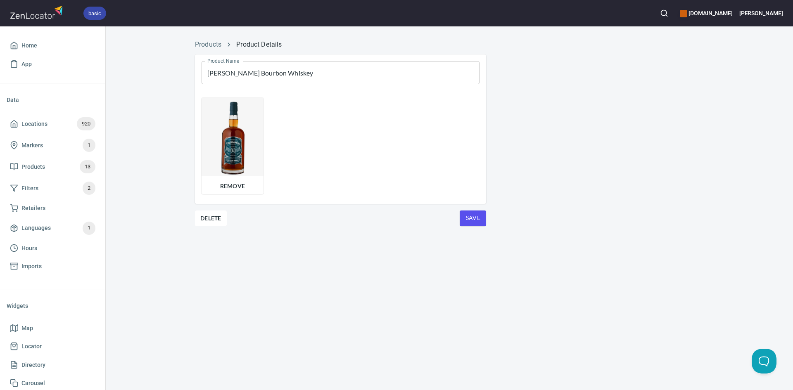
click at [472, 221] on span "Save" at bounding box center [472, 218] width 13 height 10
click at [471, 219] on span "Save" at bounding box center [472, 218] width 13 height 10
click at [14, 118] on span "Locations 920" at bounding box center [53, 123] width 86 height 13
click at [11, 119] on span "Locations 920" at bounding box center [53, 123] width 86 height 13
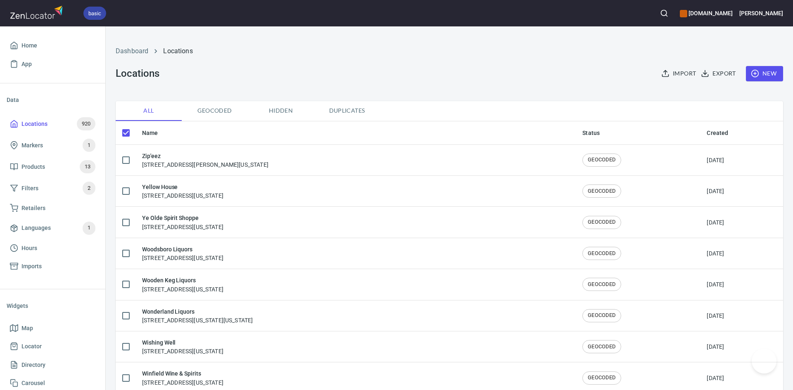
checkbox input "false"
click at [60, 169] on span "Products 13" at bounding box center [53, 166] width 86 height 13
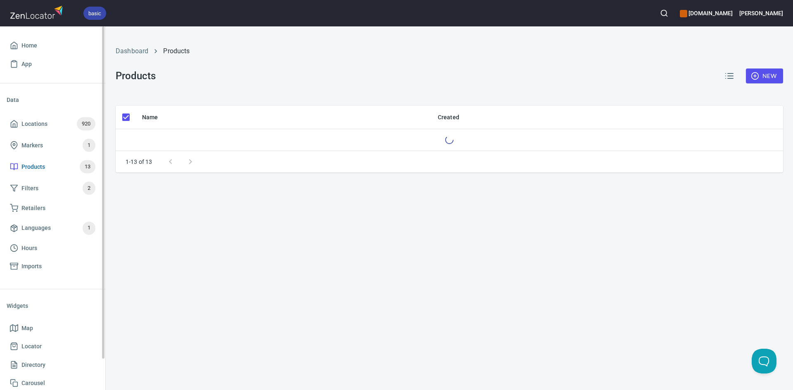
checkbox input "false"
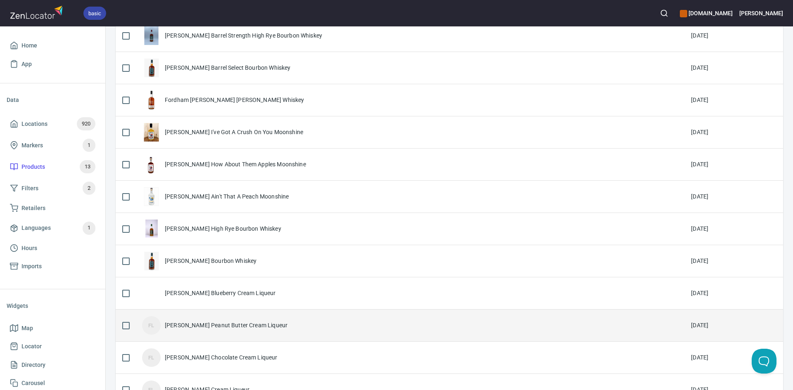
scroll to position [124, 0]
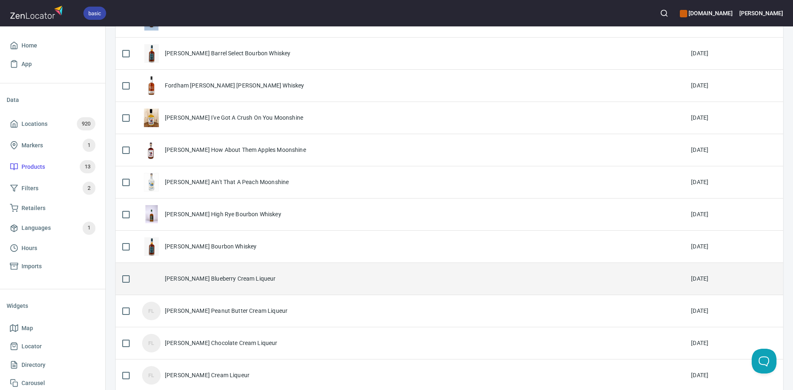
click at [255, 273] on div "[PERSON_NAME] Blueberry Cream Liqueur" at bounding box center [410, 279] width 536 height 19
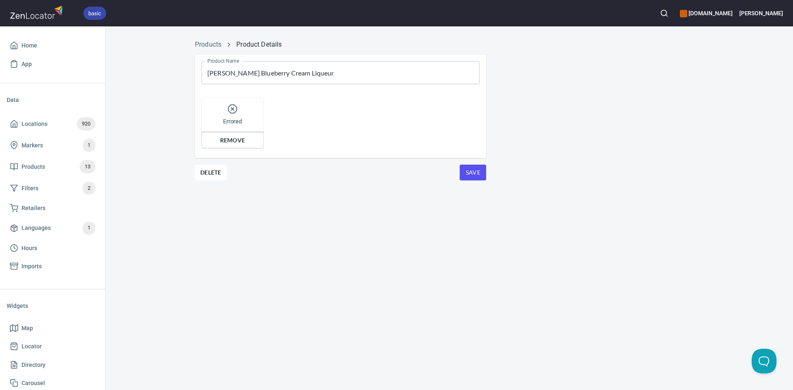
click at [221, 138] on span "Remove" at bounding box center [232, 141] width 51 height 10
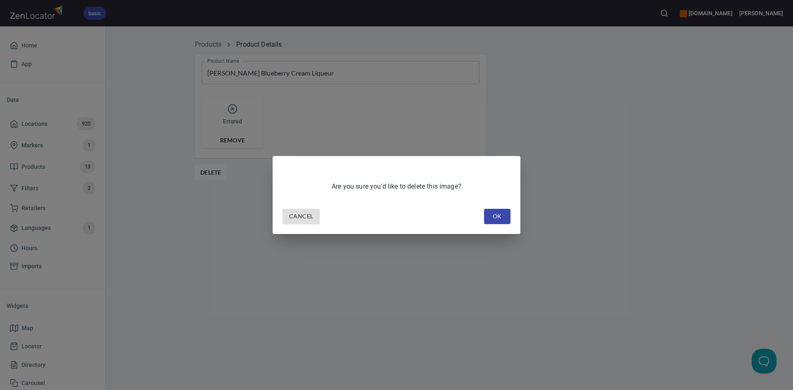
click at [494, 213] on span "OK" at bounding box center [497, 217] width 13 height 10
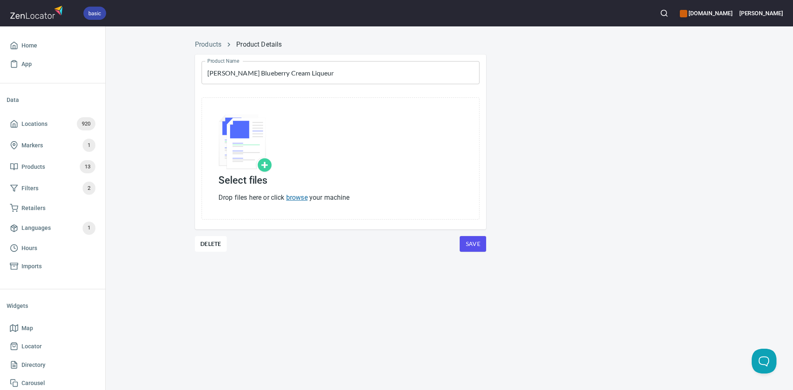
click at [305, 200] on link "browse" at bounding box center [296, 198] width 21 height 8
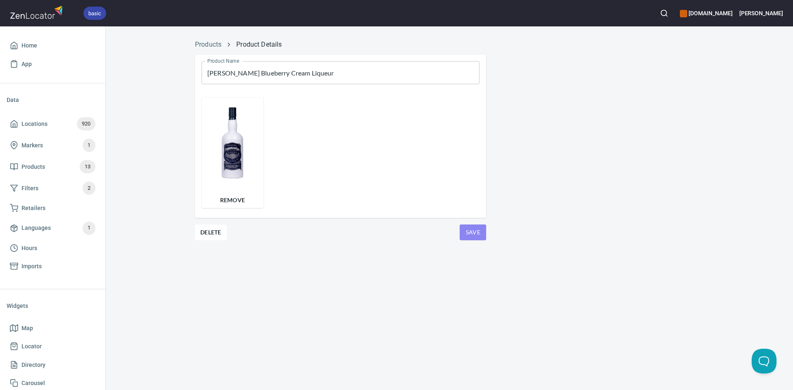
click at [476, 236] on span "Save" at bounding box center [472, 233] width 13 height 10
click at [478, 236] on span "Save" at bounding box center [472, 233] width 13 height 10
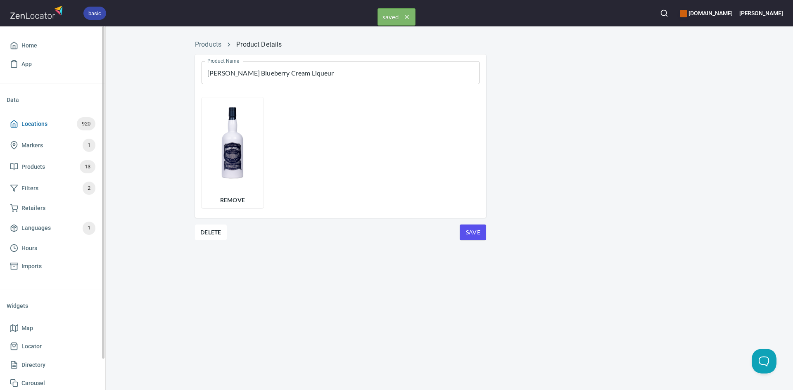
click at [17, 127] on icon at bounding box center [14, 124] width 6 height 7
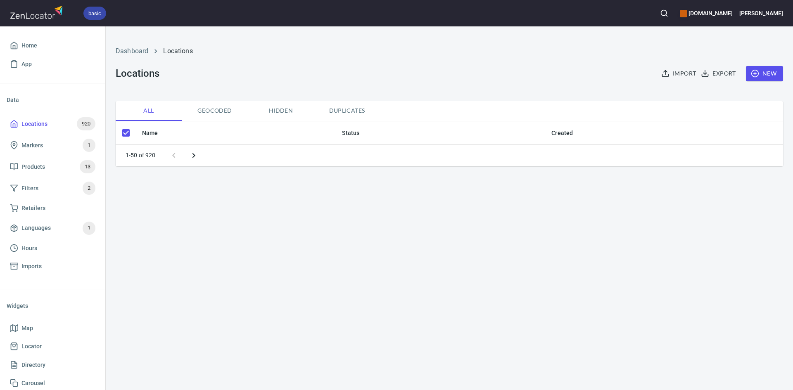
checkbox input "false"
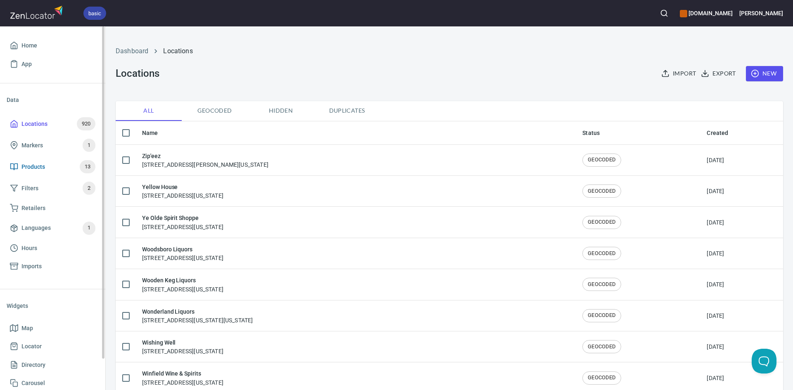
click at [48, 161] on span "Products 13" at bounding box center [53, 166] width 86 height 13
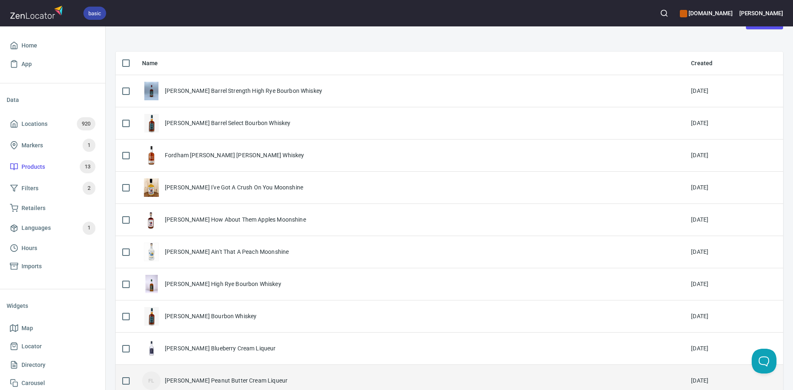
scroll to position [124, 0]
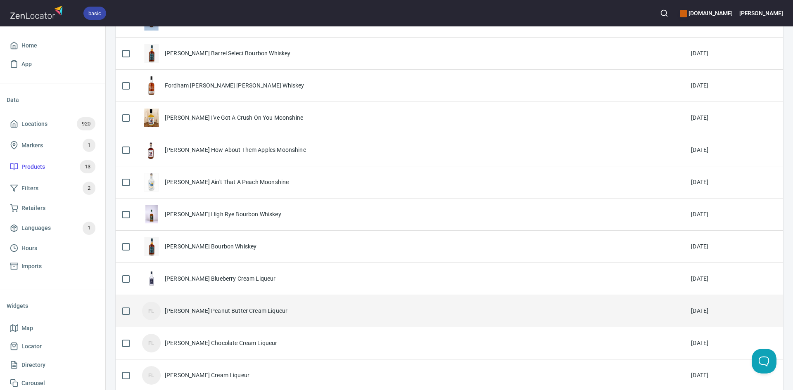
click at [275, 308] on div "[PERSON_NAME] Peanut Butter Cream Liqueur" at bounding box center [226, 311] width 123 height 8
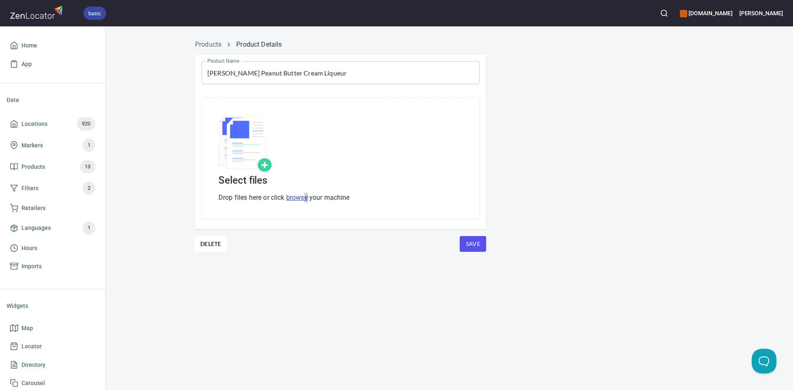
drag, startPoint x: 309, startPoint y: 204, endPoint x: 304, endPoint y: 203, distance: 4.6
click at [308, 204] on div "Select files Drop files here or click browse your machine" at bounding box center [341, 159] width 278 height 122
click at [300, 200] on link "browse" at bounding box center [296, 198] width 21 height 8
click at [303, 194] on link "browse" at bounding box center [296, 198] width 21 height 8
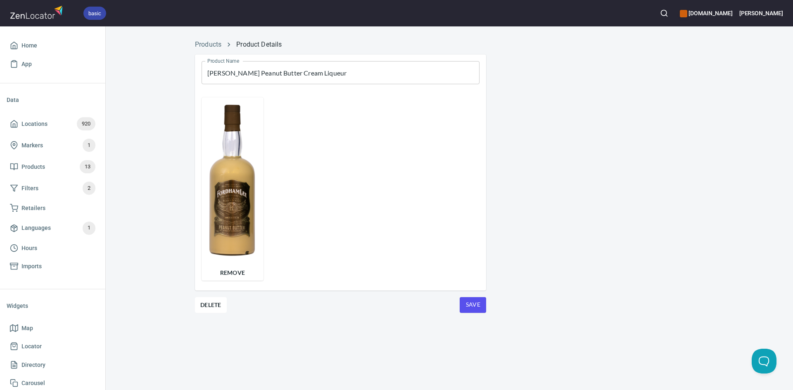
click at [481, 302] on button "Save" at bounding box center [473, 306] width 26 height 16
click at [473, 301] on span "Save" at bounding box center [472, 305] width 13 height 10
click at [12, 121] on icon at bounding box center [14, 124] width 8 height 8
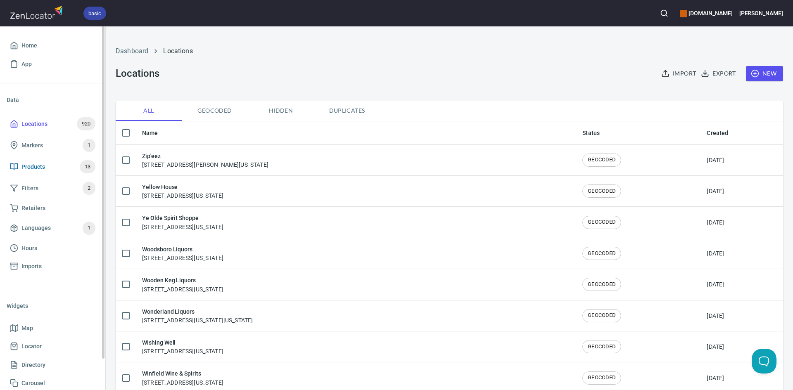
click at [43, 166] on span "Products" at bounding box center [33, 167] width 24 height 10
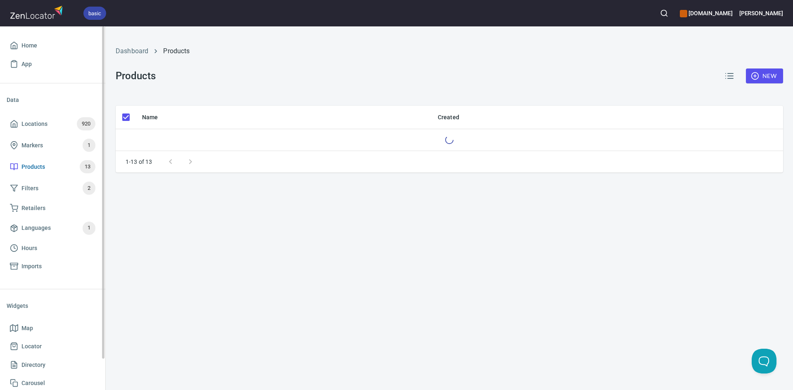
checkbox input "false"
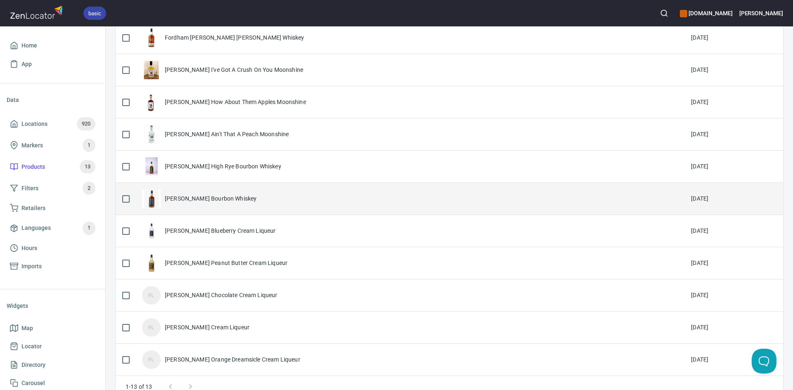
scroll to position [189, 0]
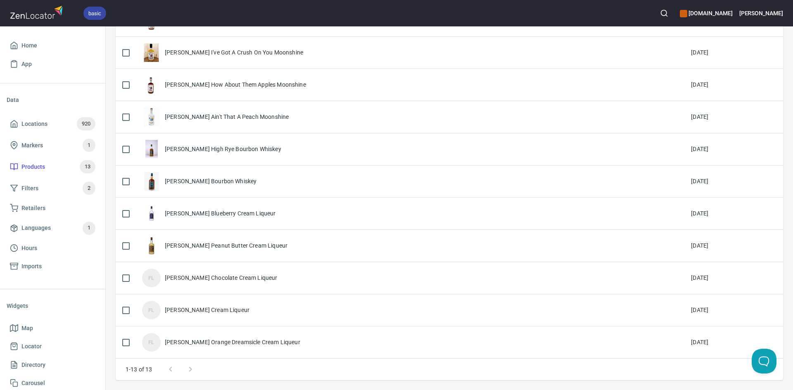
drag, startPoint x: 275, startPoint y: 282, endPoint x: 271, endPoint y: 280, distance: 4.3
click at [273, 280] on div "FL [PERSON_NAME] Chocolate Cream Liqueur" at bounding box center [410, 278] width 536 height 19
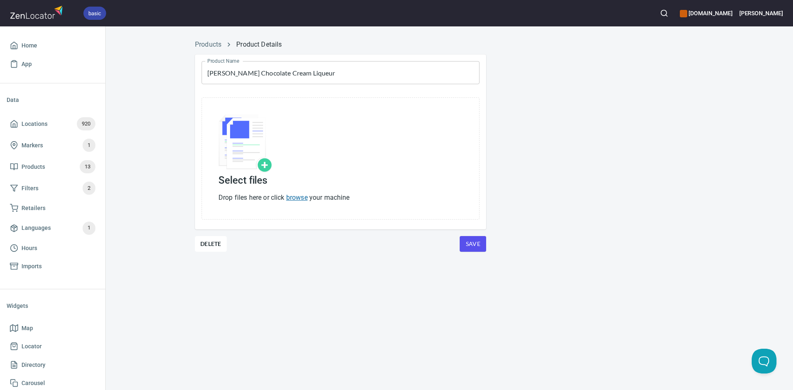
click at [290, 198] on link "browse" at bounding box center [296, 198] width 21 height 8
click at [295, 196] on link "browse" at bounding box center [296, 198] width 21 height 8
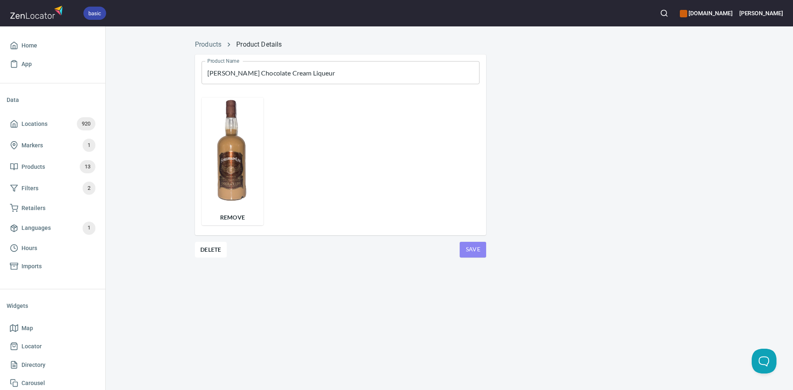
click at [469, 248] on span "Save" at bounding box center [472, 250] width 13 height 10
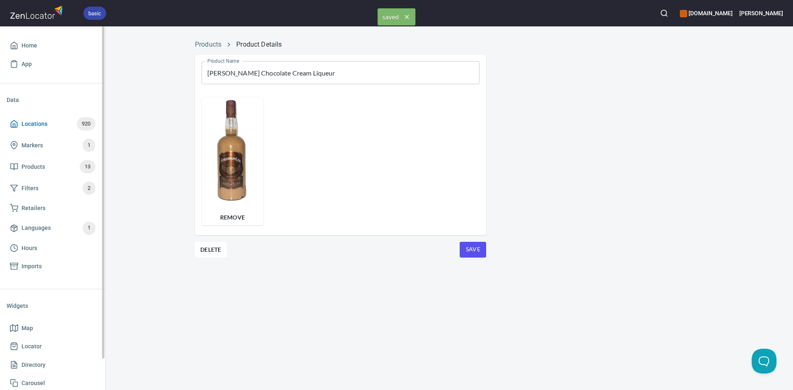
click at [10, 119] on span "Locations 920" at bounding box center [53, 123] width 86 height 13
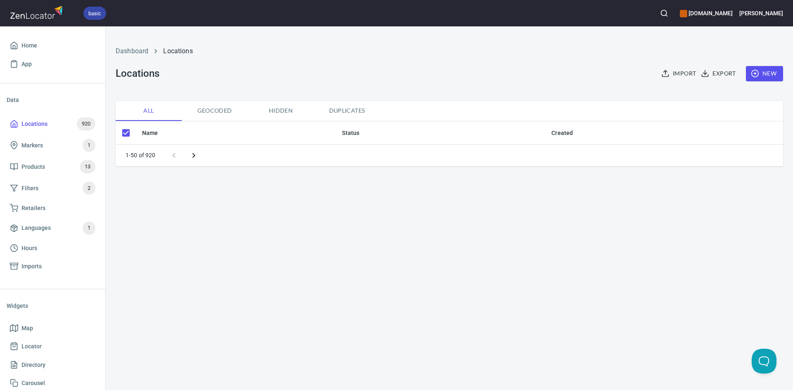
checkbox input "false"
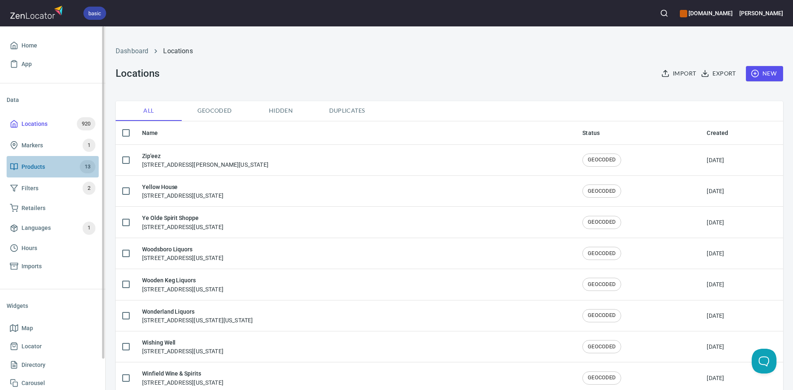
click at [57, 161] on span "Products 13" at bounding box center [53, 166] width 86 height 13
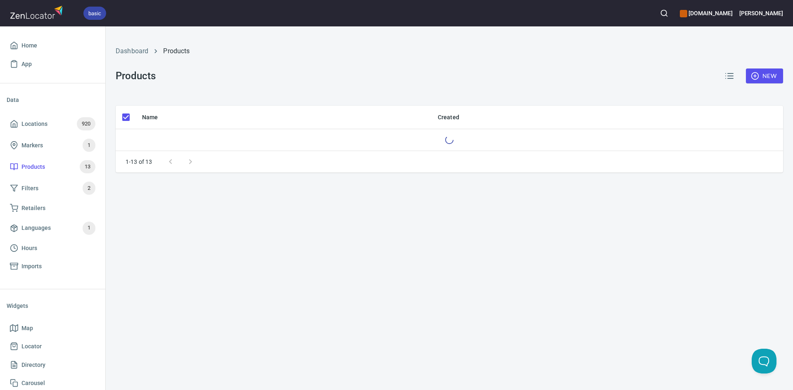
checkbox input "false"
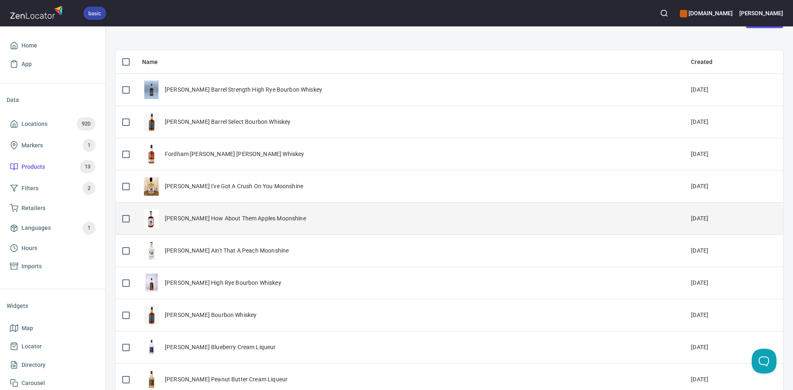
scroll to position [165, 0]
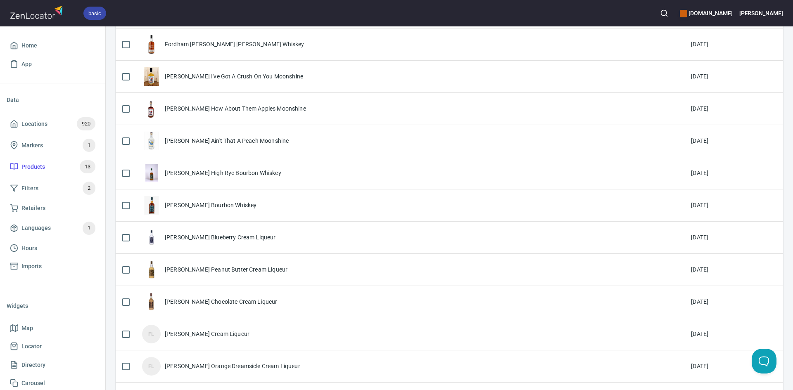
click at [296, 335] on div "FL Fordham Lee Snickerdoodle Cream Liqueur" at bounding box center [410, 334] width 536 height 19
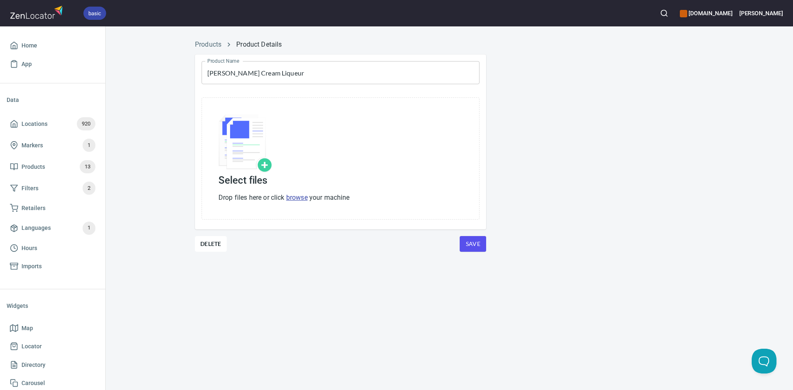
click at [295, 335] on div "Products Product Details Product Name Fordham Lee Snickerdoodle Cream Liqueur P…" at bounding box center [450, 208] width 688 height 364
click at [301, 200] on link "browse" at bounding box center [296, 198] width 21 height 8
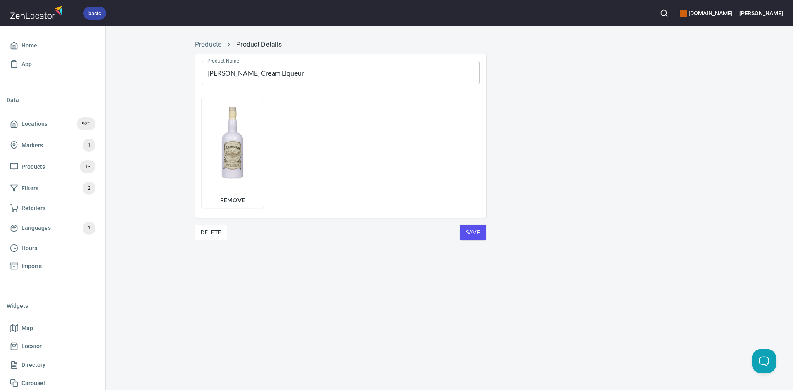
click at [474, 231] on span "Save" at bounding box center [472, 233] width 13 height 10
click at [473, 231] on span "Save" at bounding box center [472, 233] width 13 height 10
click at [471, 230] on span "Save" at bounding box center [472, 233] width 13 height 10
click at [470, 229] on span "Save" at bounding box center [472, 233] width 13 height 10
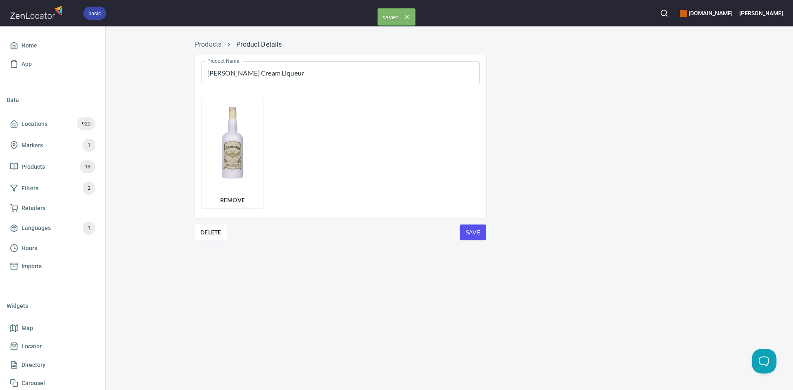
drag, startPoint x: 14, startPoint y: 129, endPoint x: 70, endPoint y: 13, distance: 128.4
click at [14, 129] on span "Locations 920" at bounding box center [53, 123] width 86 height 13
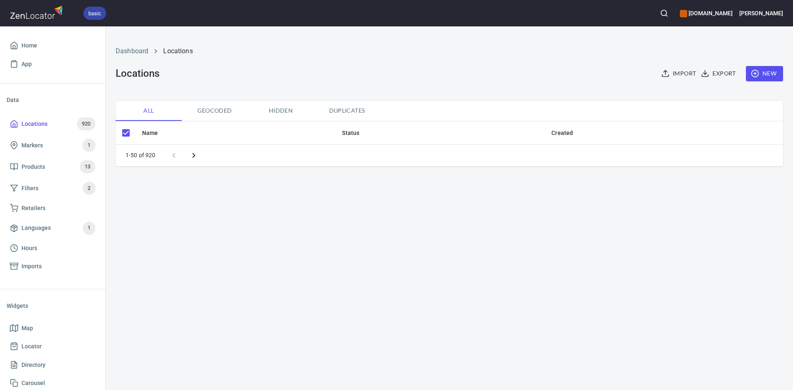
checkbox input "false"
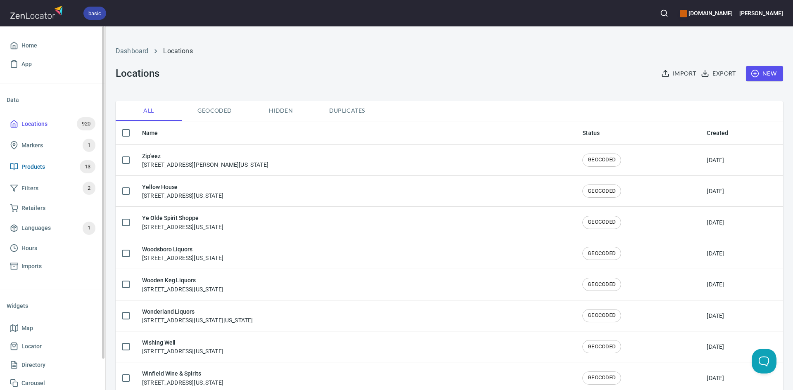
click at [75, 167] on span "Products 13" at bounding box center [53, 166] width 86 height 13
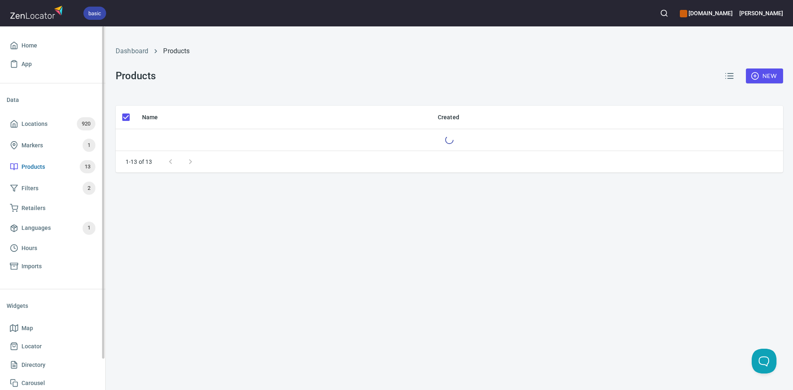
checkbox input "false"
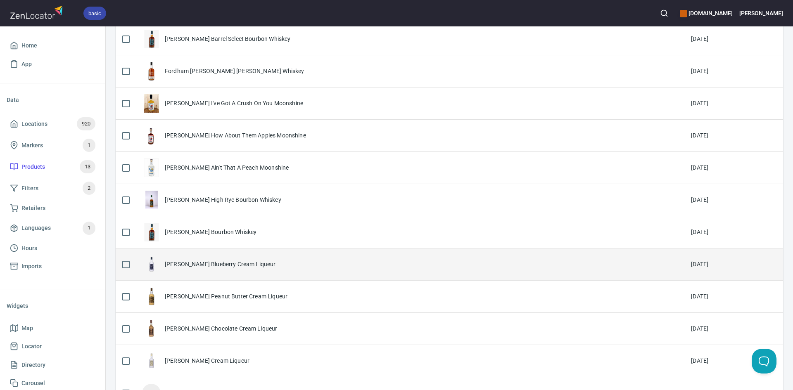
scroll to position [189, 0]
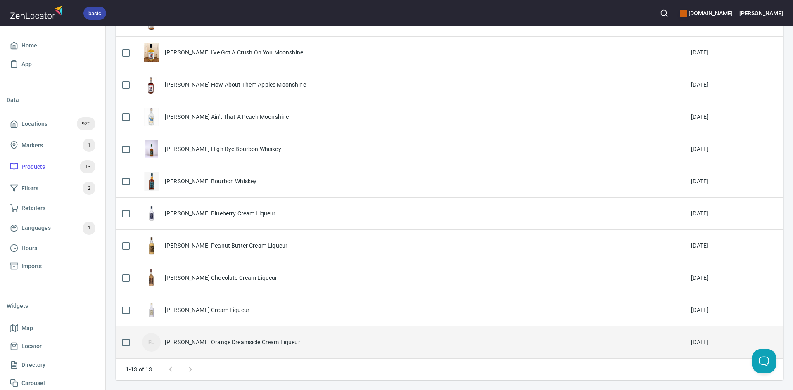
click at [275, 340] on div "[PERSON_NAME] Orange Dreamsicle Cream Liqueur" at bounding box center [233, 342] width 136 height 8
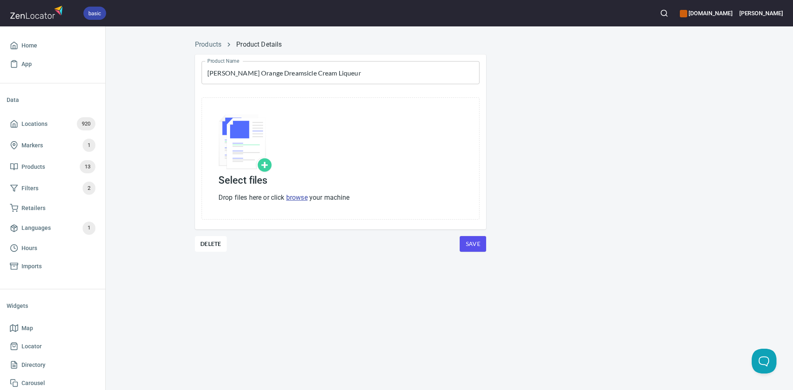
click at [276, 340] on div "Products Product Details Product Name [PERSON_NAME] Orange Dreamsicle Cream Liq…" at bounding box center [450, 208] width 688 height 364
click at [300, 197] on link "browse" at bounding box center [296, 198] width 21 height 8
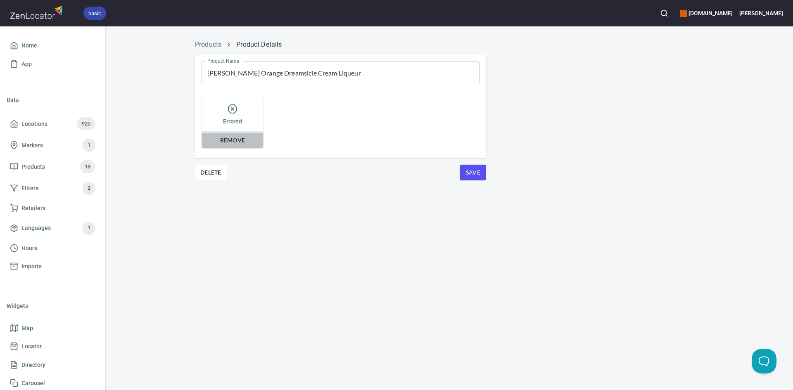
drag, startPoint x: 249, startPoint y: 138, endPoint x: 249, endPoint y: 142, distance: 4.5
click at [249, 142] on span "Remove" at bounding box center [232, 141] width 51 height 10
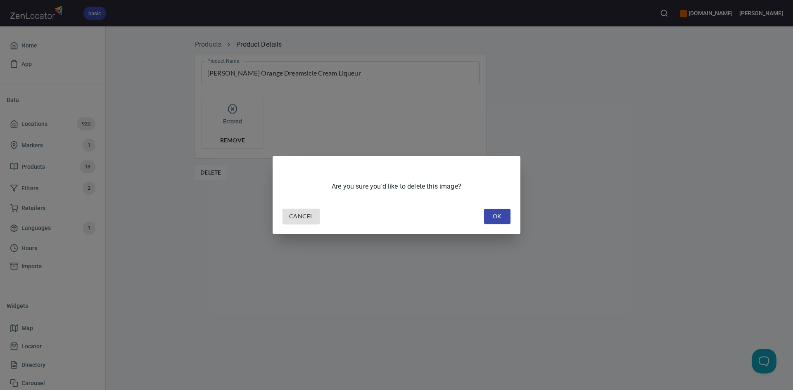
click at [492, 217] on span "OK" at bounding box center [497, 217] width 13 height 10
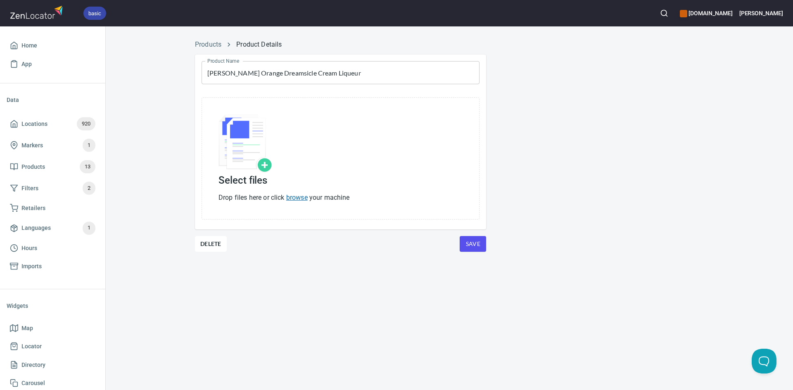
click at [303, 199] on link "browse" at bounding box center [296, 198] width 21 height 8
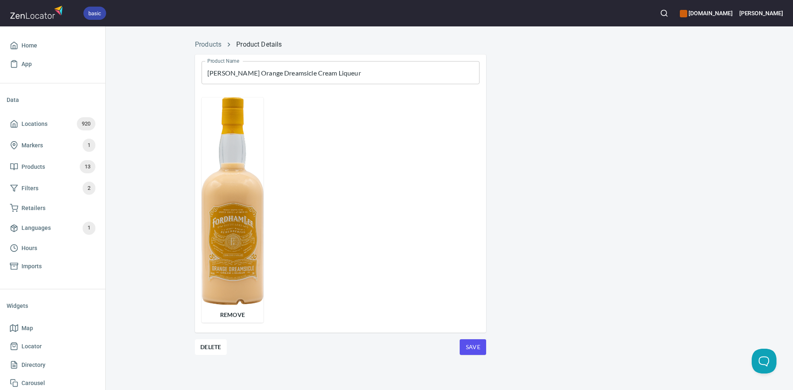
click at [479, 347] on span "Save" at bounding box center [472, 348] width 13 height 10
click at [480, 350] on span "Save" at bounding box center [472, 348] width 13 height 10
click at [479, 348] on span "Save" at bounding box center [472, 348] width 13 height 10
click at [14, 126] on icon at bounding box center [14, 124] width 8 height 8
click at [13, 126] on polyline at bounding box center [14, 125] width 2 height 3
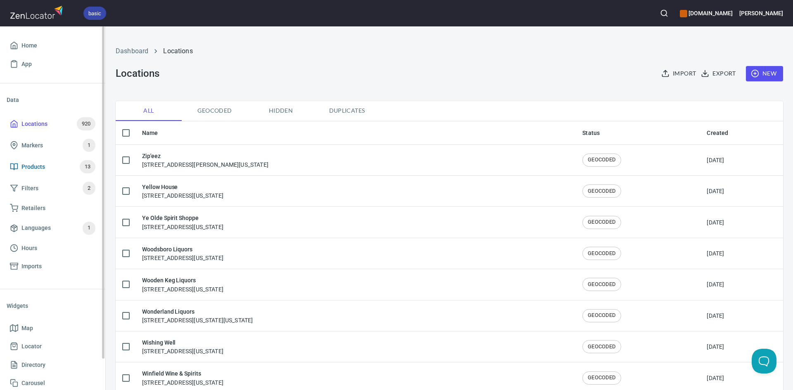
click at [60, 168] on span "Products 13" at bounding box center [53, 166] width 86 height 13
